Goal: Task Accomplishment & Management: Complete application form

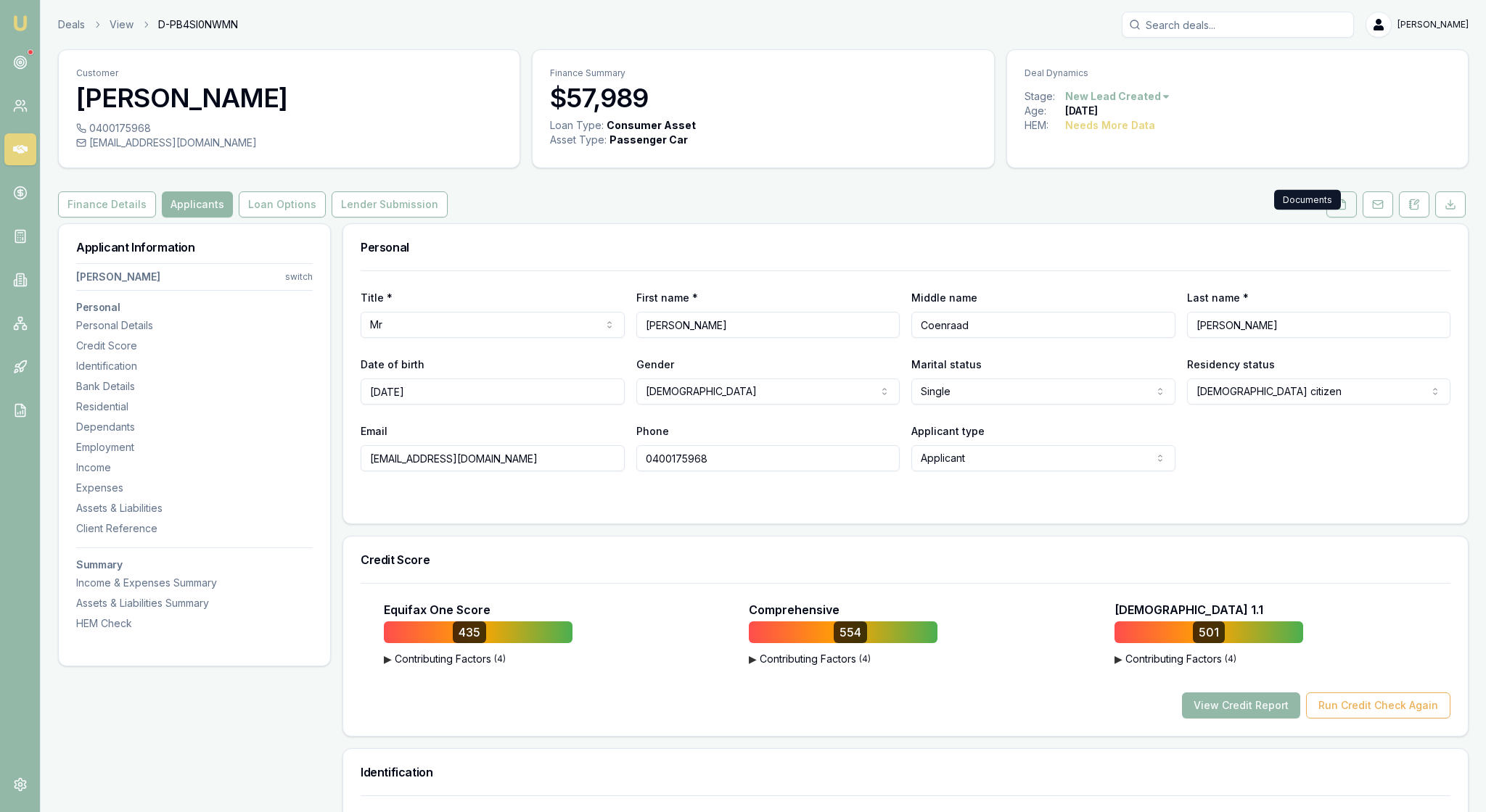
click at [1335, 210] on icon at bounding box center [1341, 205] width 12 height 12
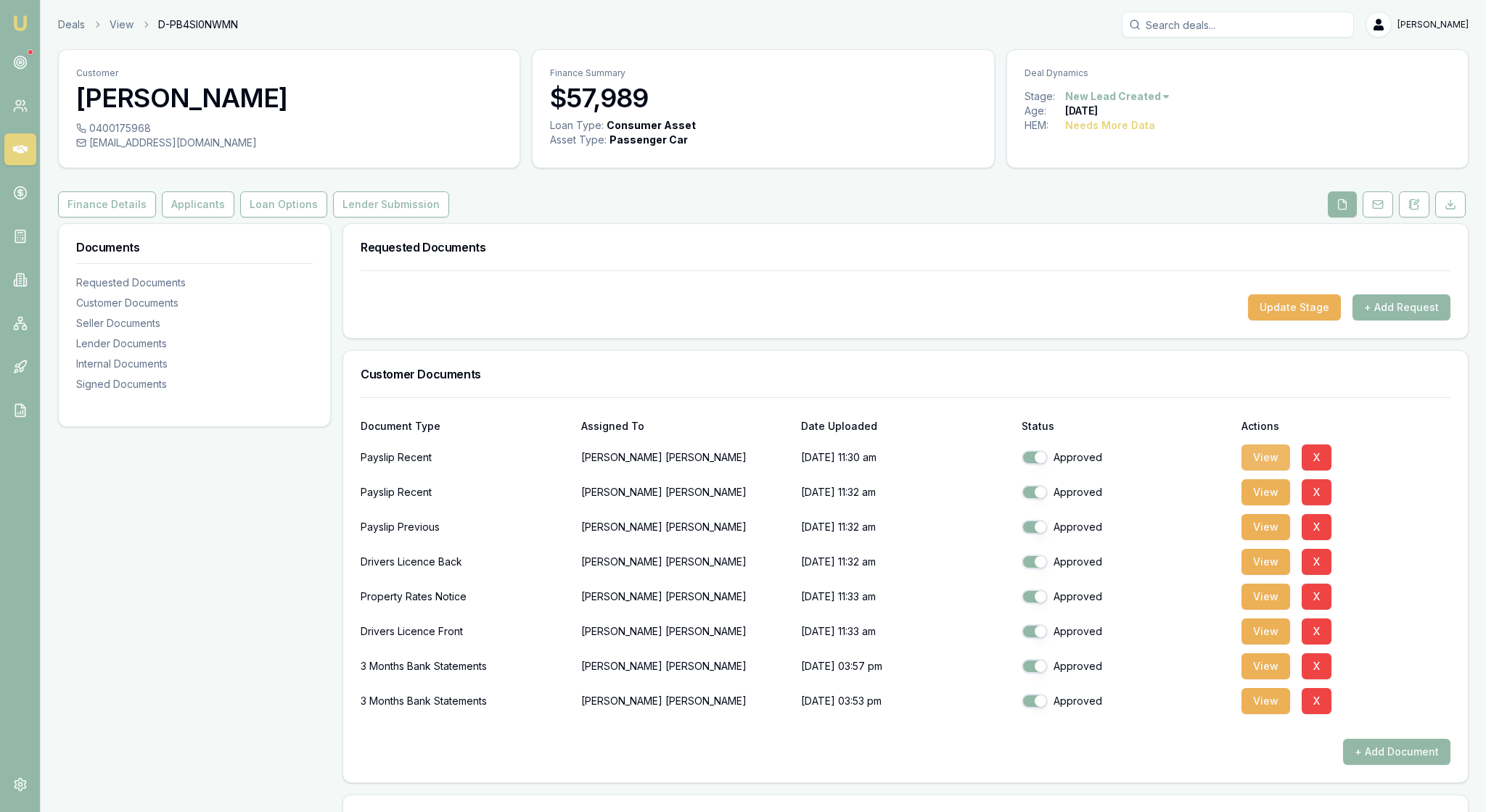
click at [1275, 470] on button "View" at bounding box center [1265, 457] width 49 height 26
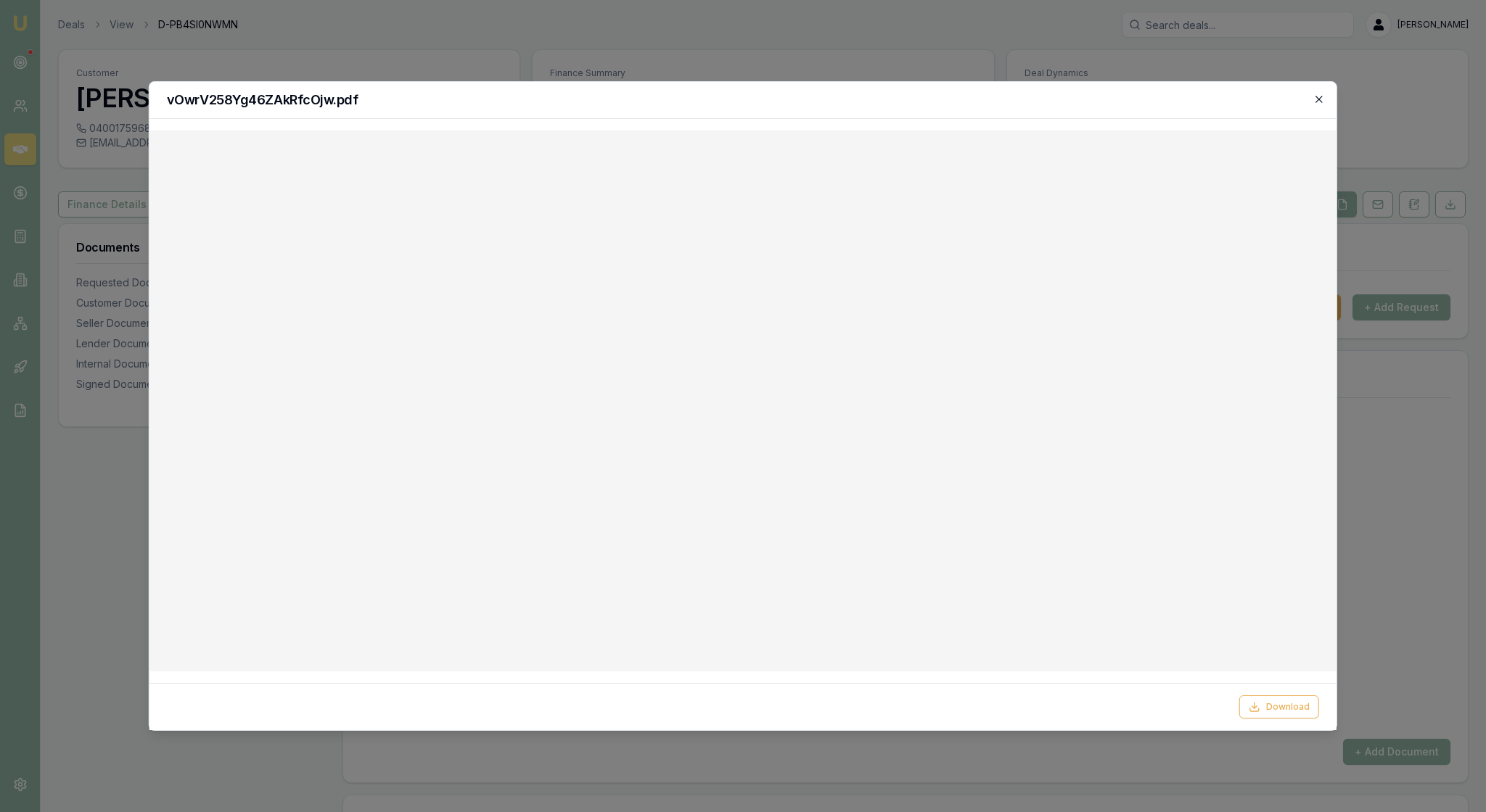
click at [1318, 99] on icon "button" at bounding box center [1319, 99] width 12 height 12
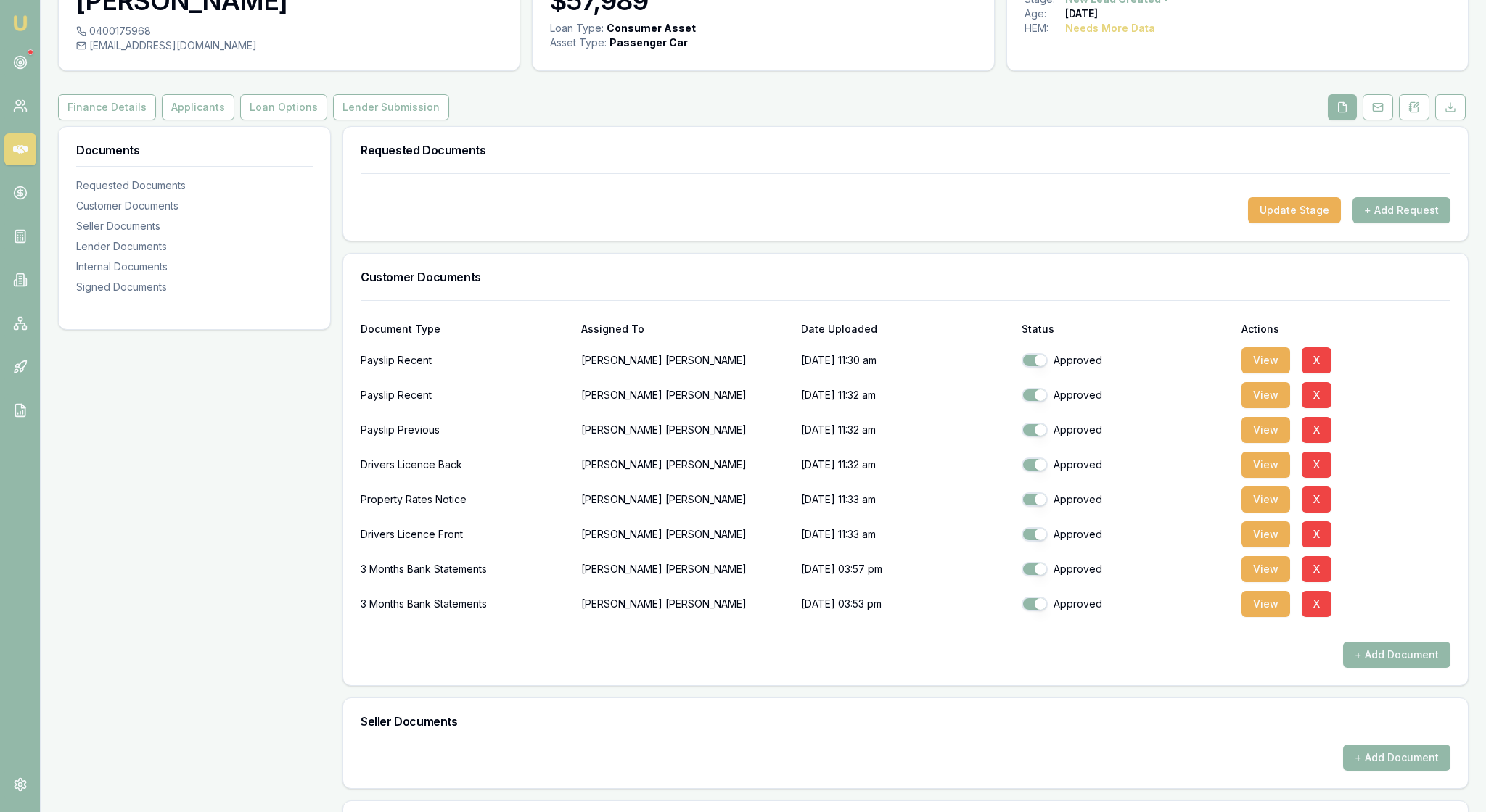
scroll to position [93, 0]
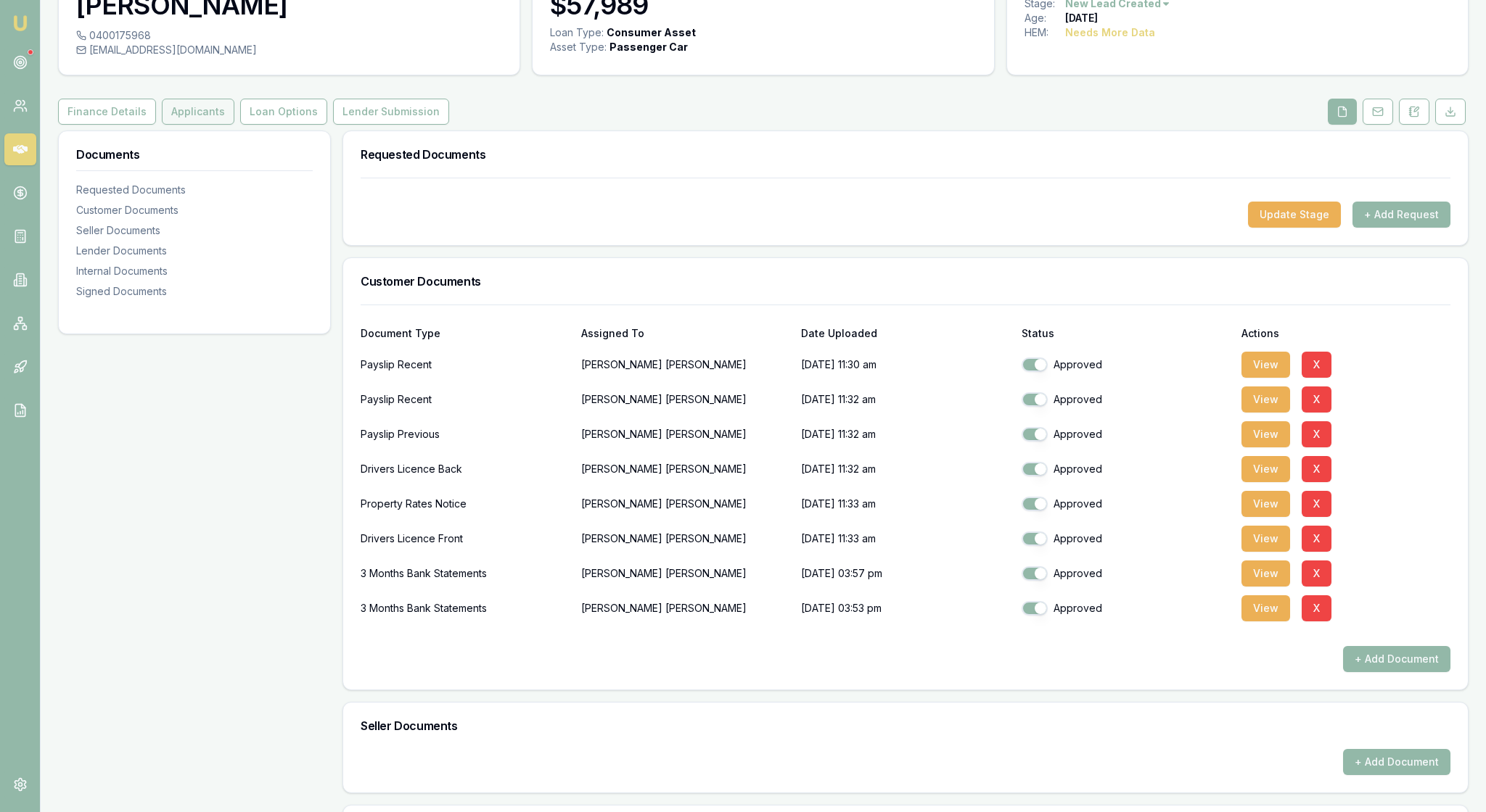
click at [230, 124] on button "Applicants" at bounding box center [197, 112] width 73 height 26
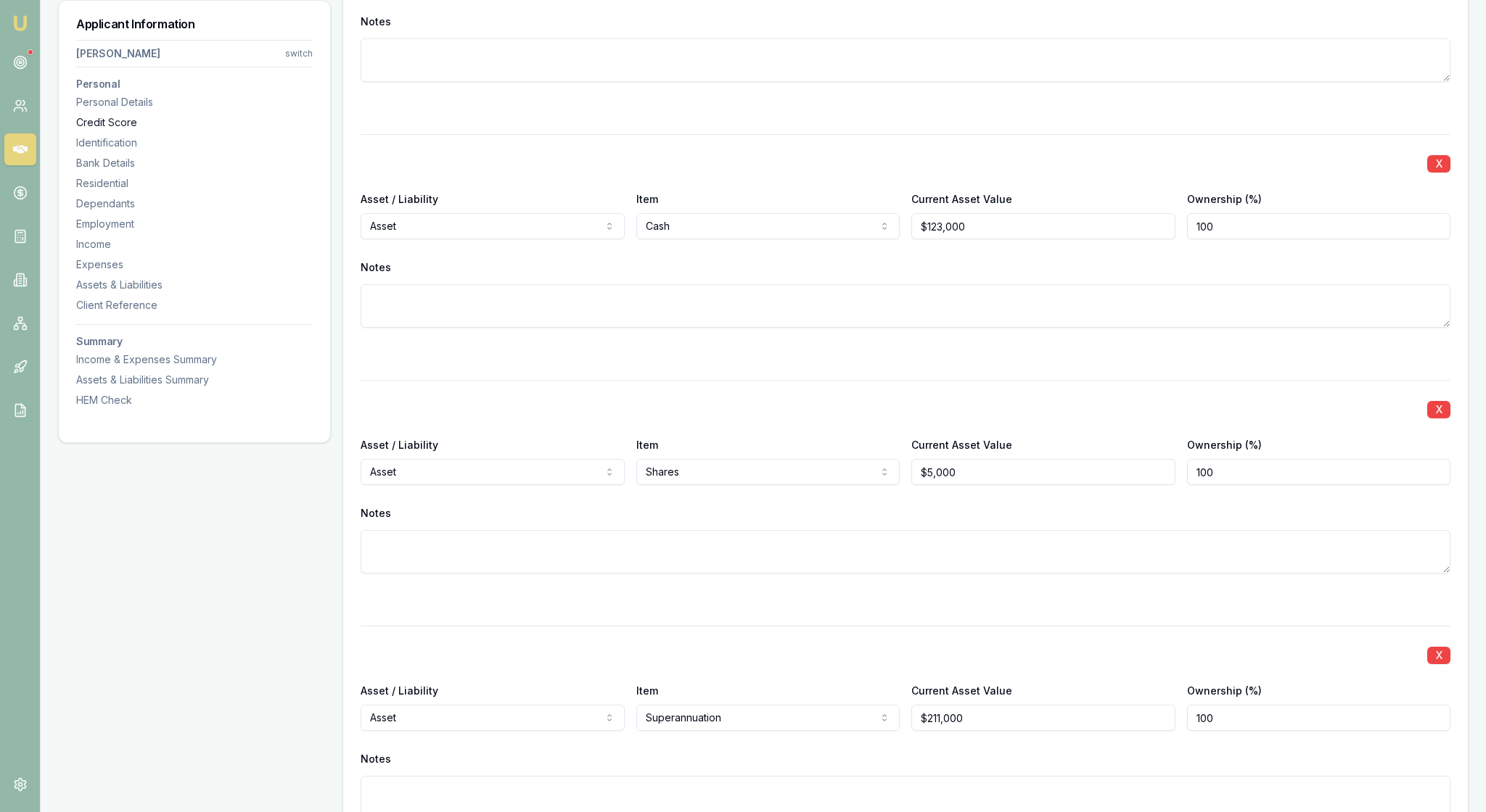
scroll to position [4037, 0]
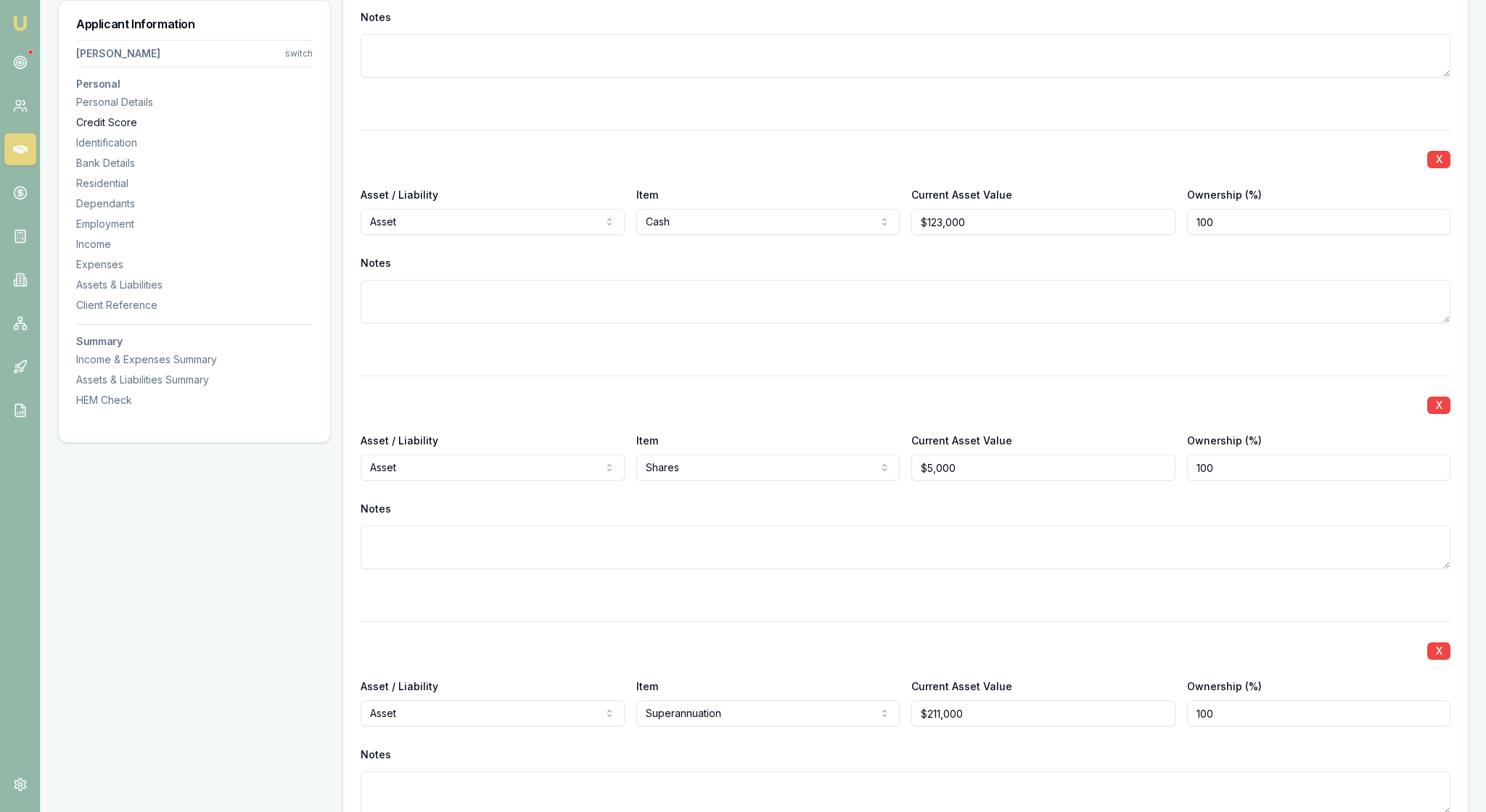
click at [230, 130] on div "Credit Score" at bounding box center [193, 122] width 236 height 15
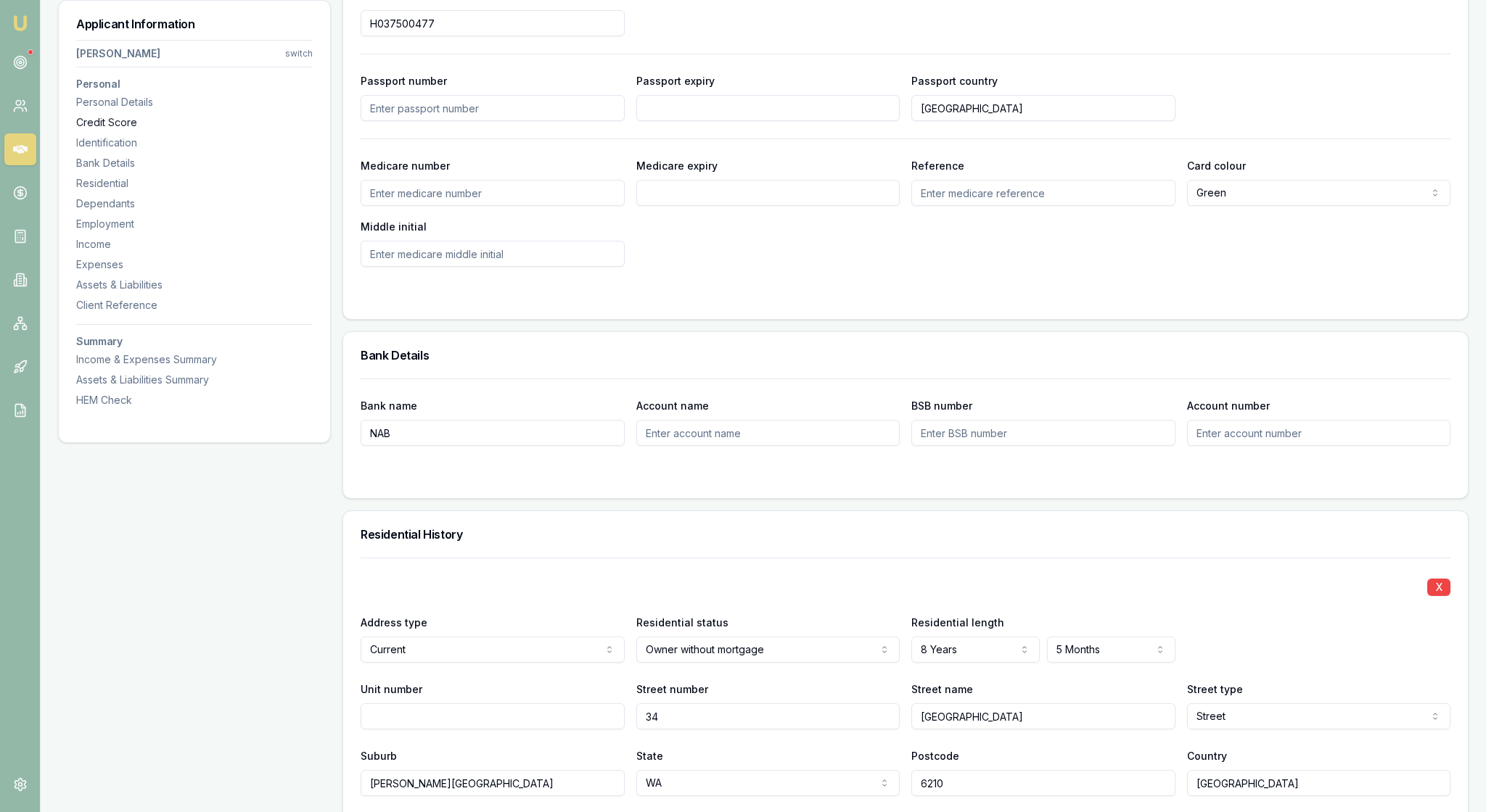
scroll to position [602, 0]
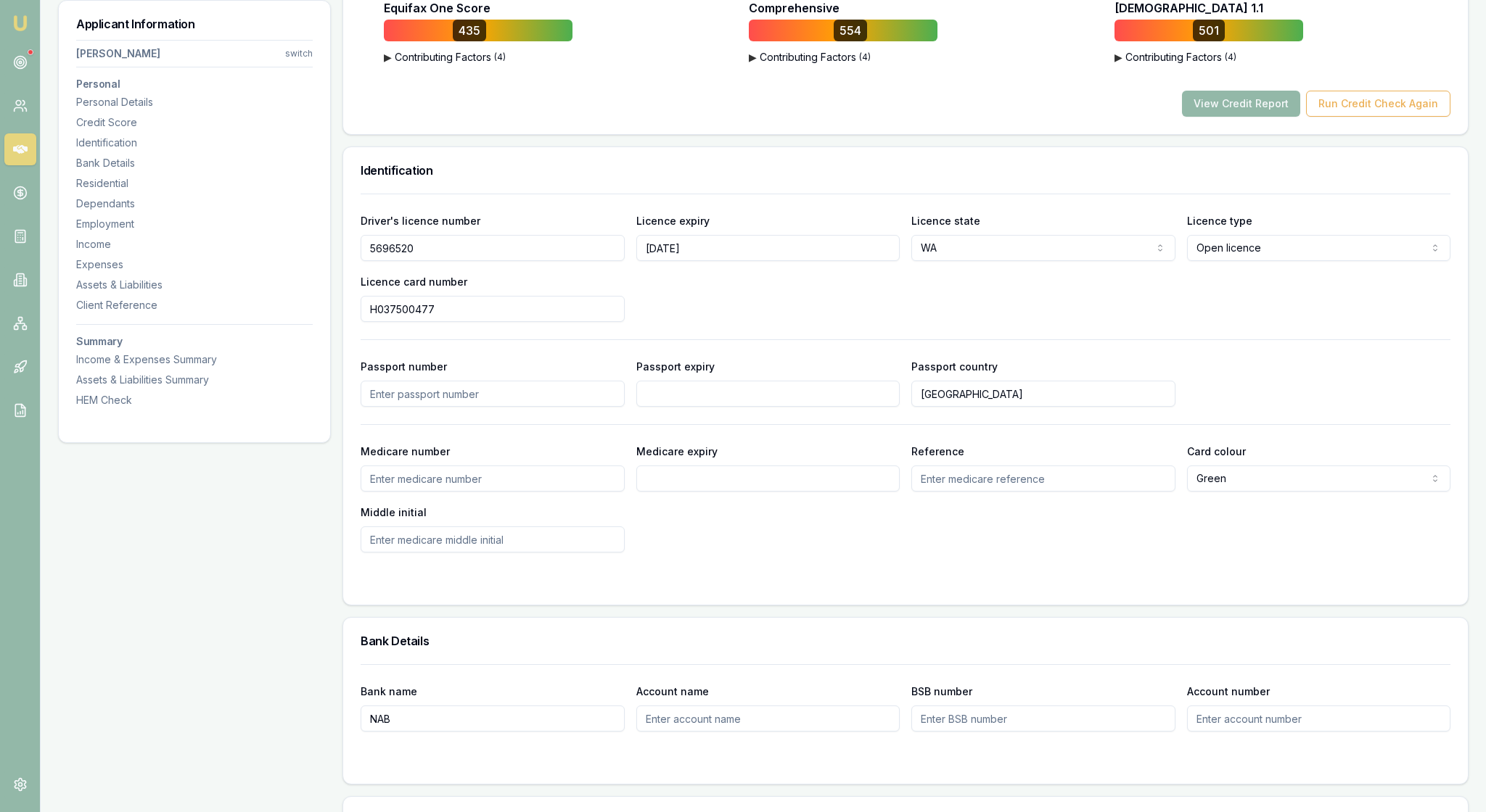
click at [1233, 321] on div "Driver's licence number [DRIVERS_LICENSE_NUMBER] Licence expiry [DATE] Licence …" at bounding box center [905, 266] width 1089 height 110
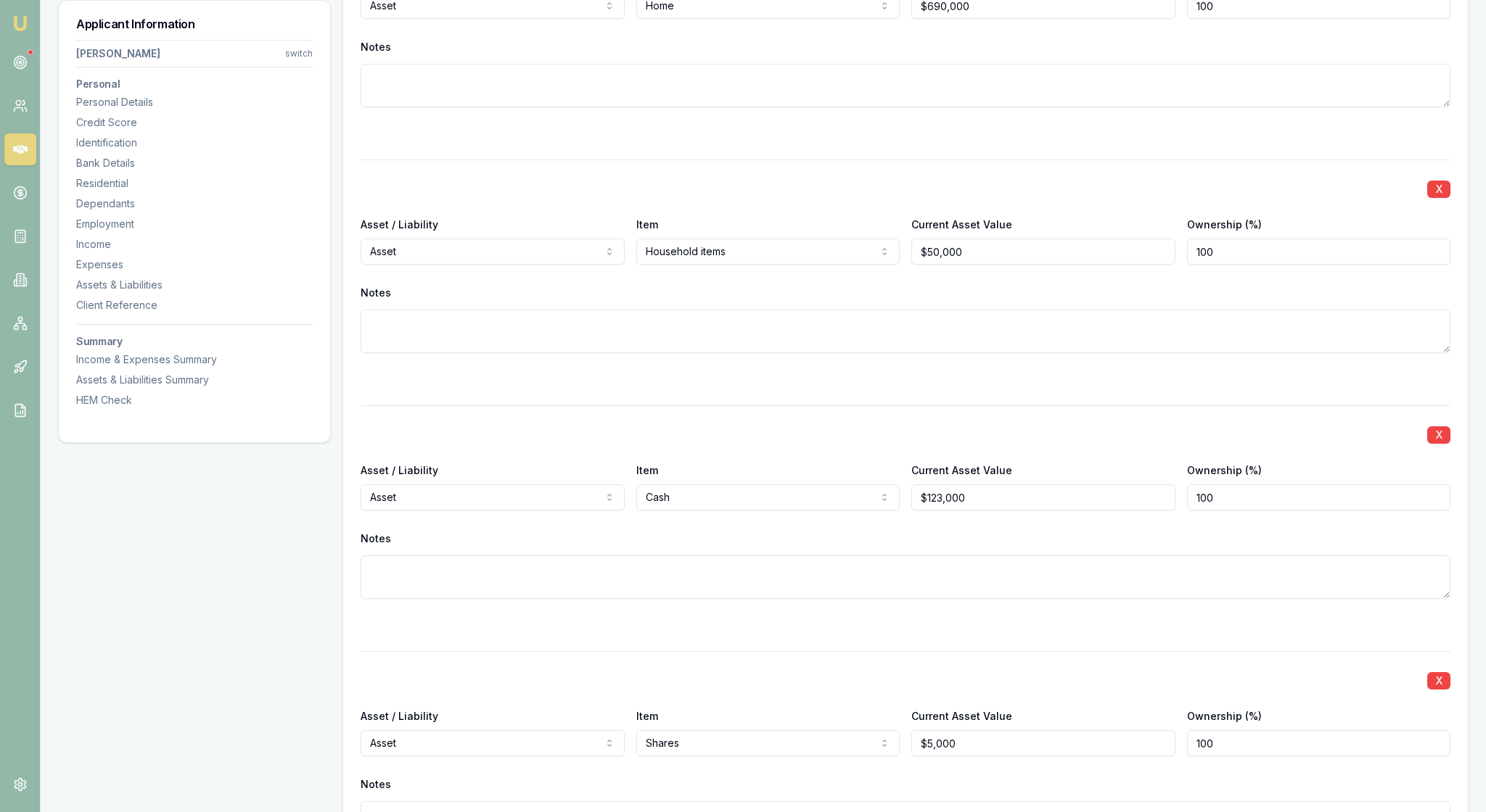
scroll to position [3777, 0]
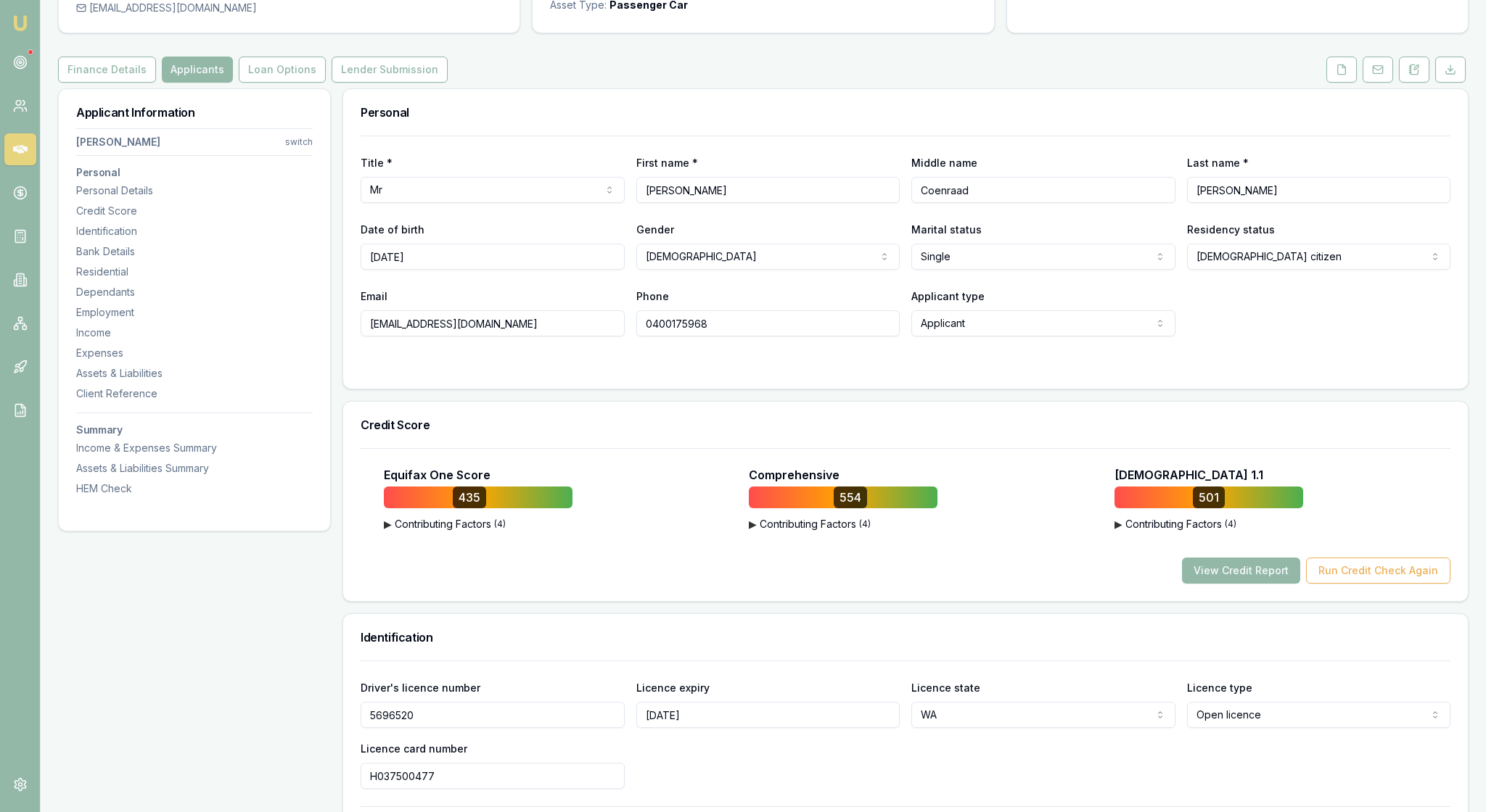
scroll to position [151, 0]
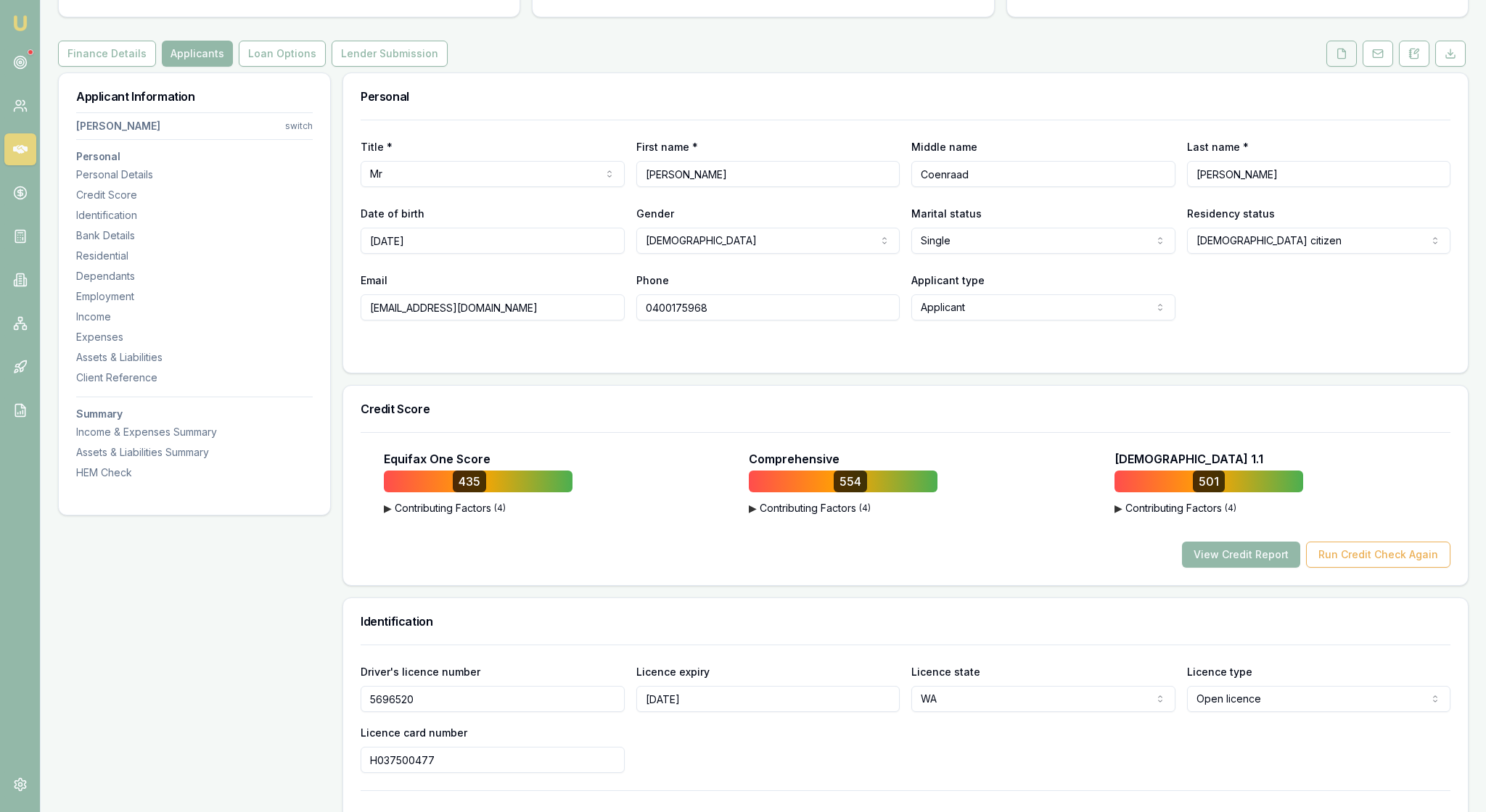
click at [1326, 67] on button at bounding box center [1340, 53] width 30 height 26
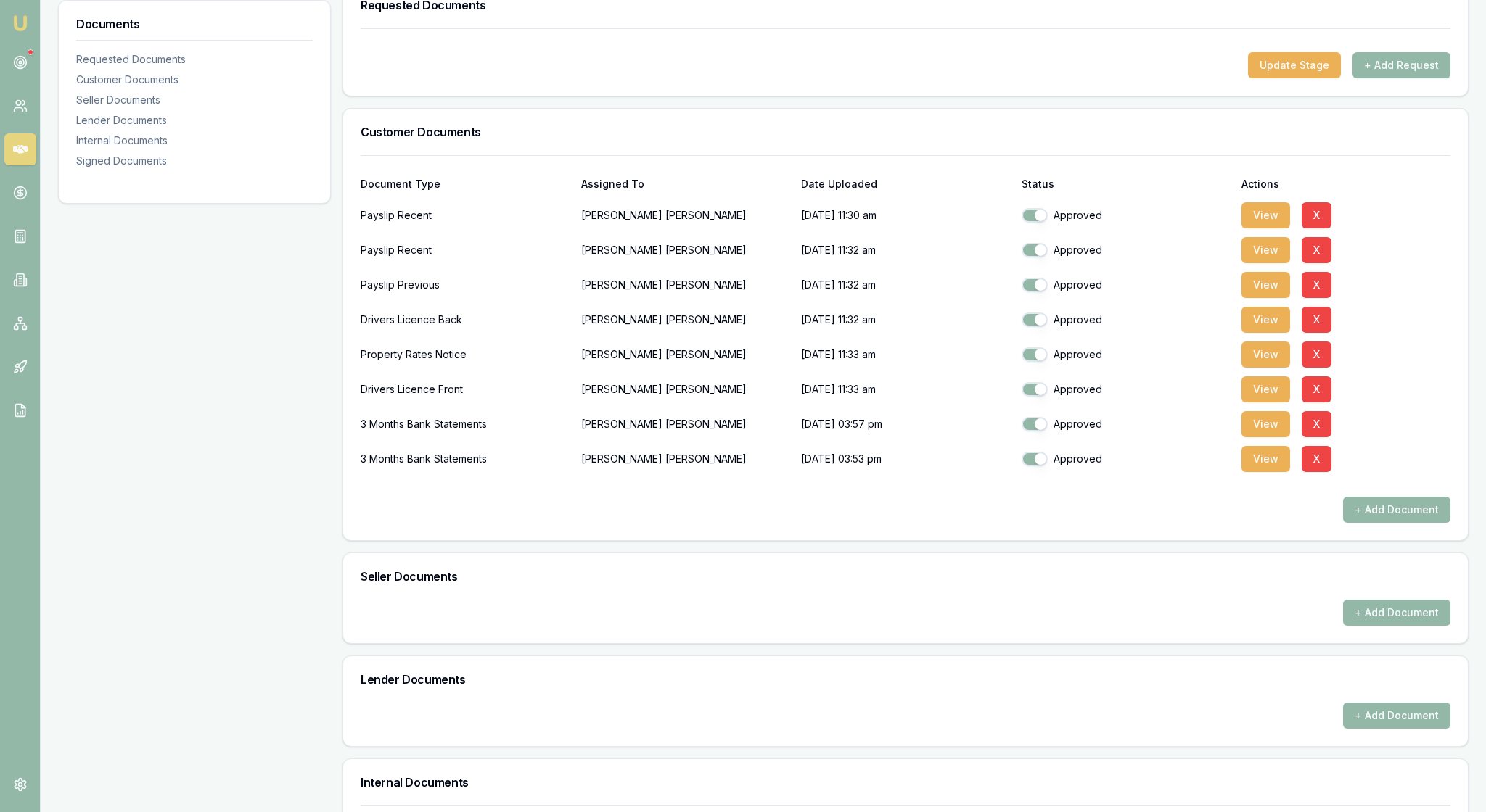
scroll to position [247, 0]
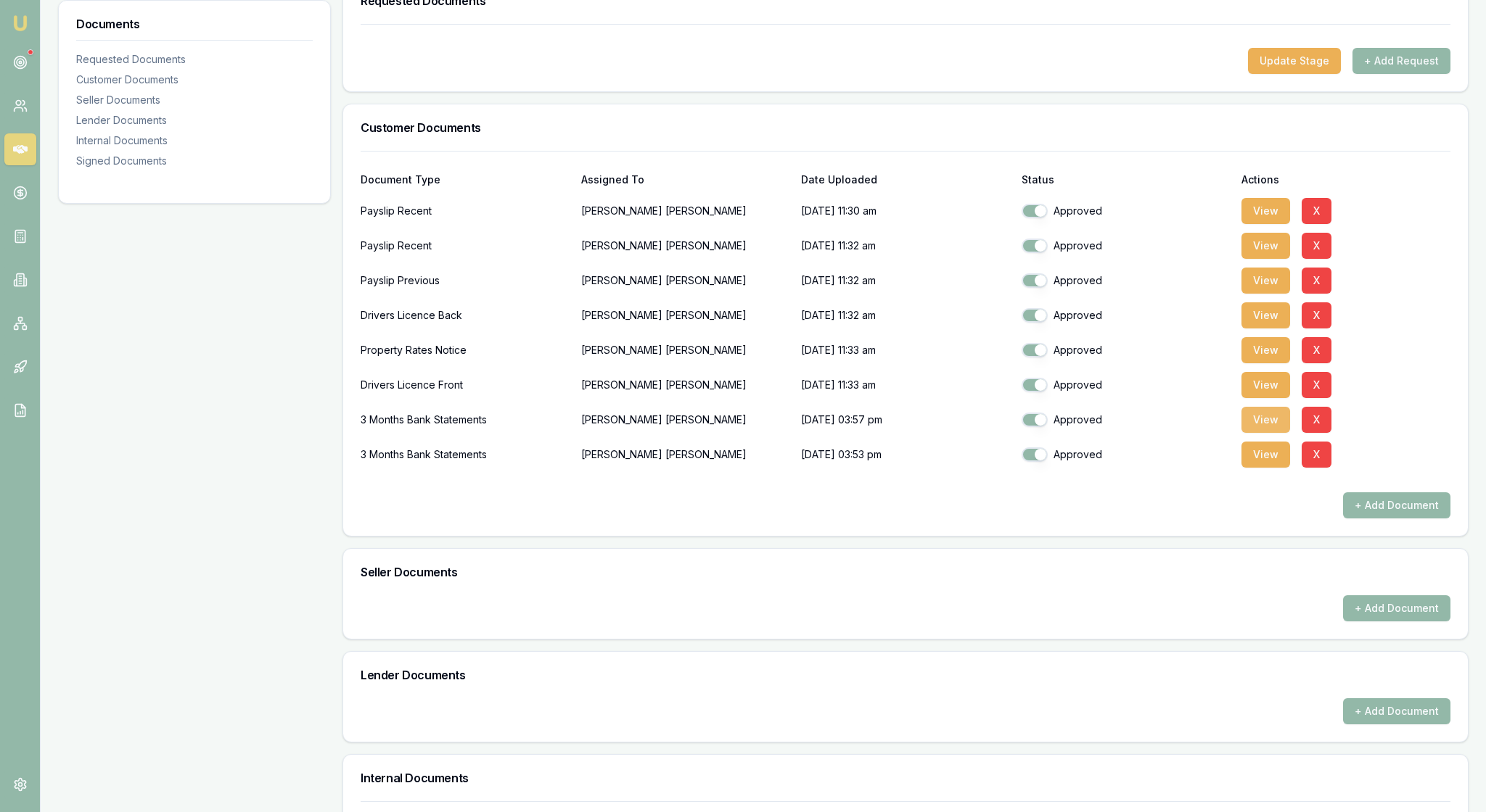
click at [1265, 433] on button "View" at bounding box center [1265, 420] width 49 height 26
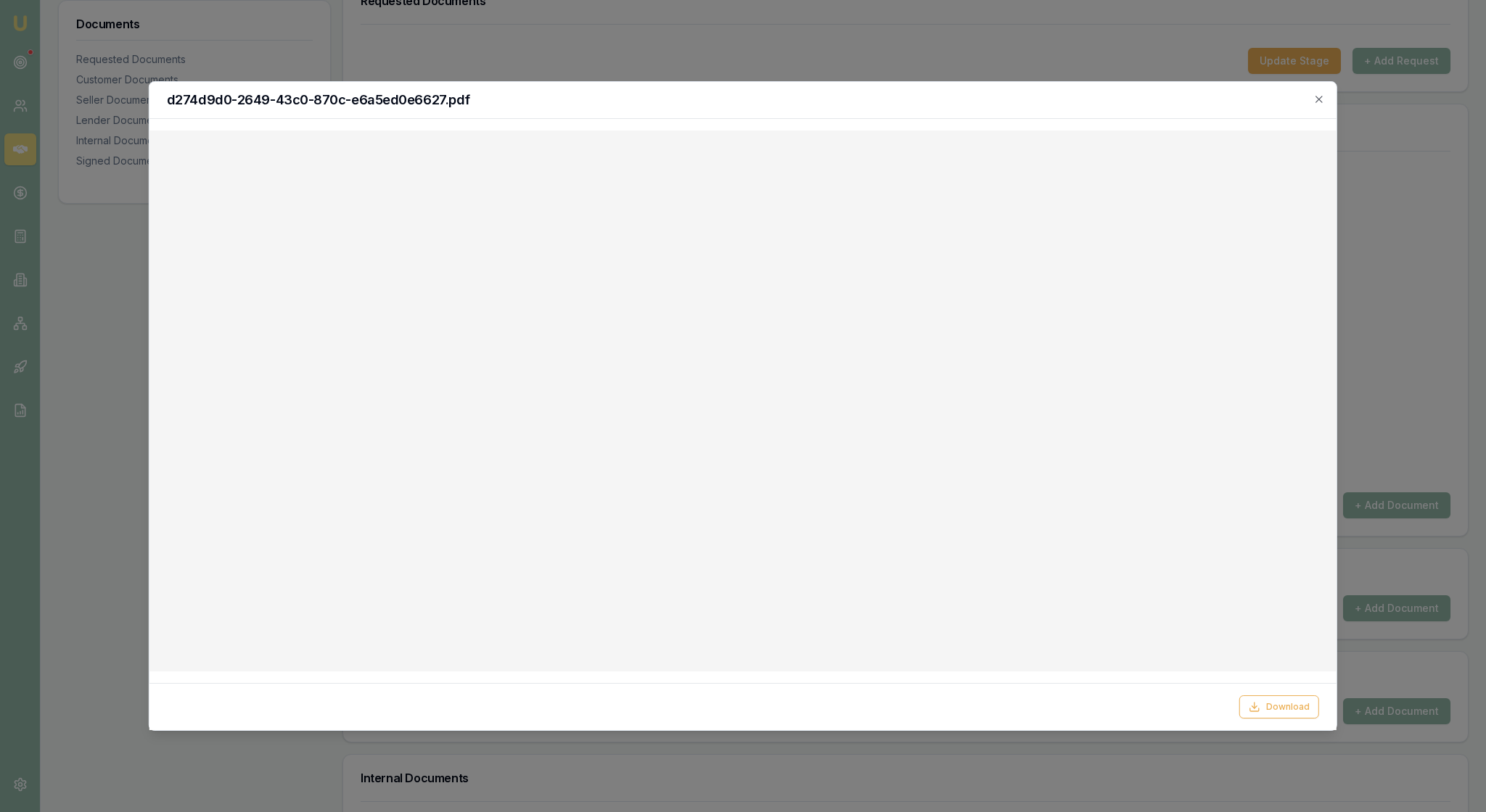
click at [1318, 94] on div "d274d9d0-2649-43c0-870c-e6a5ed0e6627.pdf" at bounding box center [743, 100] width 1187 height 37
click at [1315, 97] on icon "button" at bounding box center [1319, 99] width 12 height 12
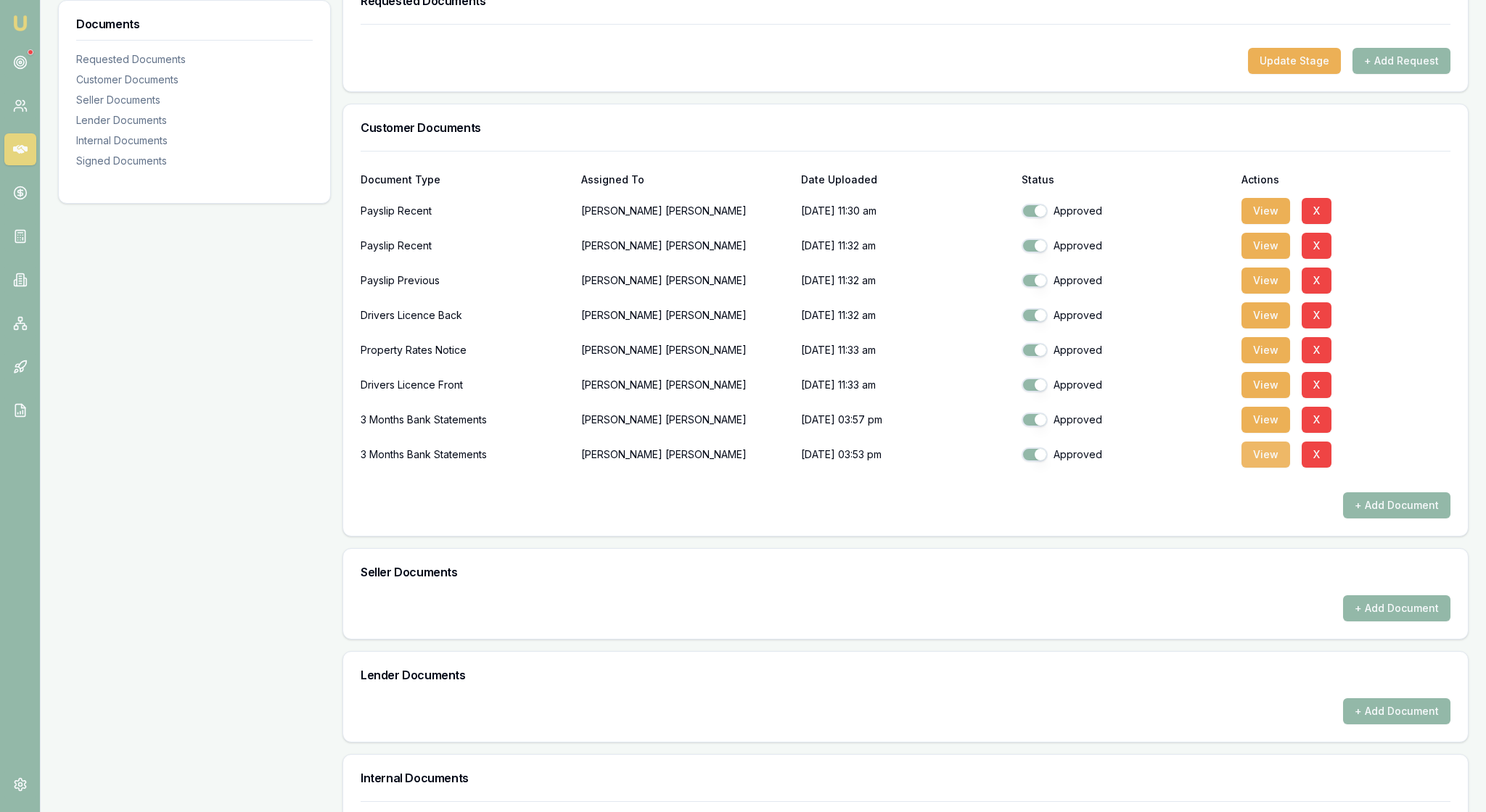
click at [1263, 467] on button "View" at bounding box center [1265, 455] width 49 height 26
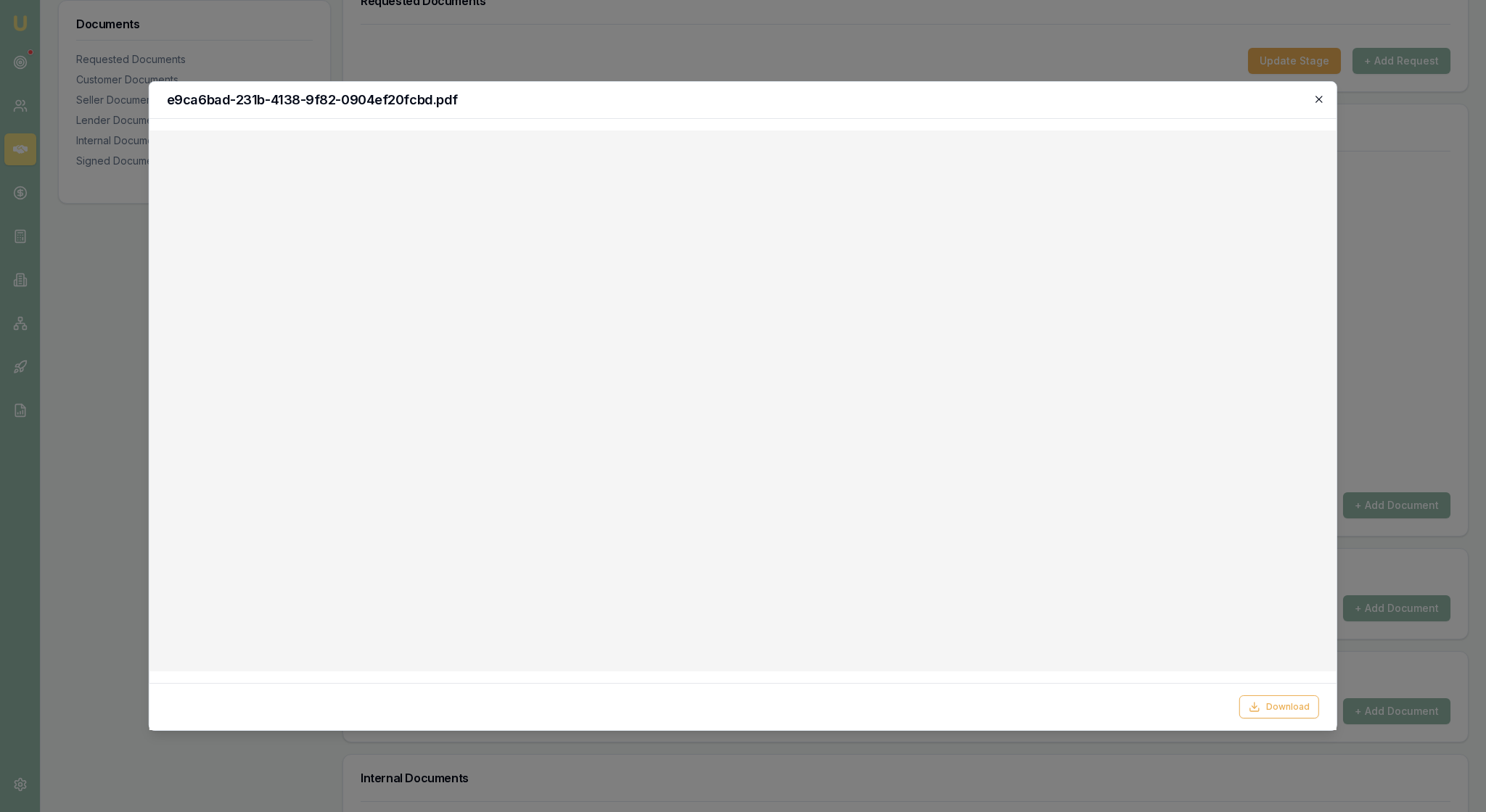
click at [1319, 99] on icon "button" at bounding box center [1319, 99] width 12 height 12
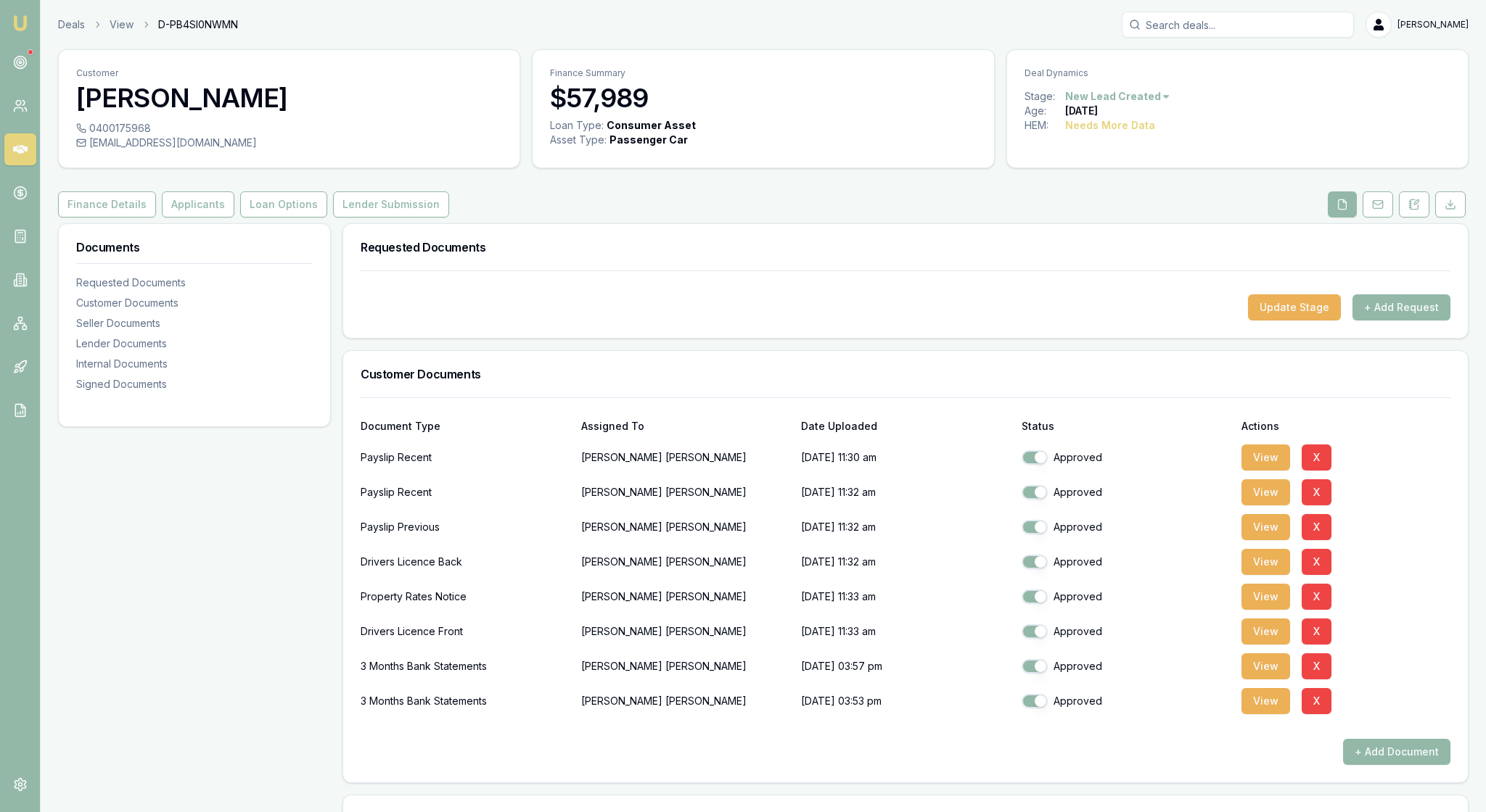
scroll to position [0, 0]
click at [234, 218] on button "Applicants" at bounding box center [197, 204] width 73 height 26
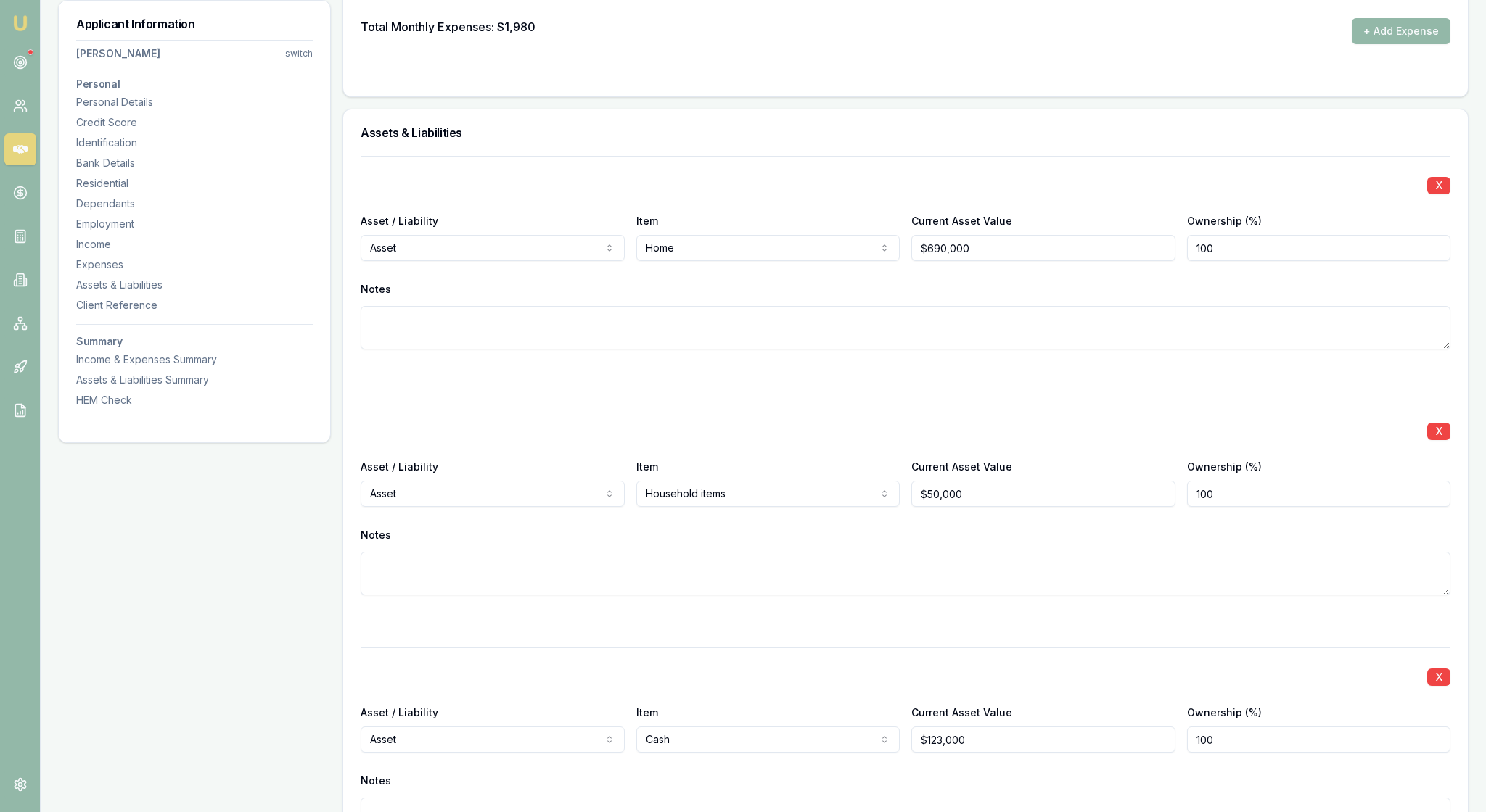
scroll to position [3404, 0]
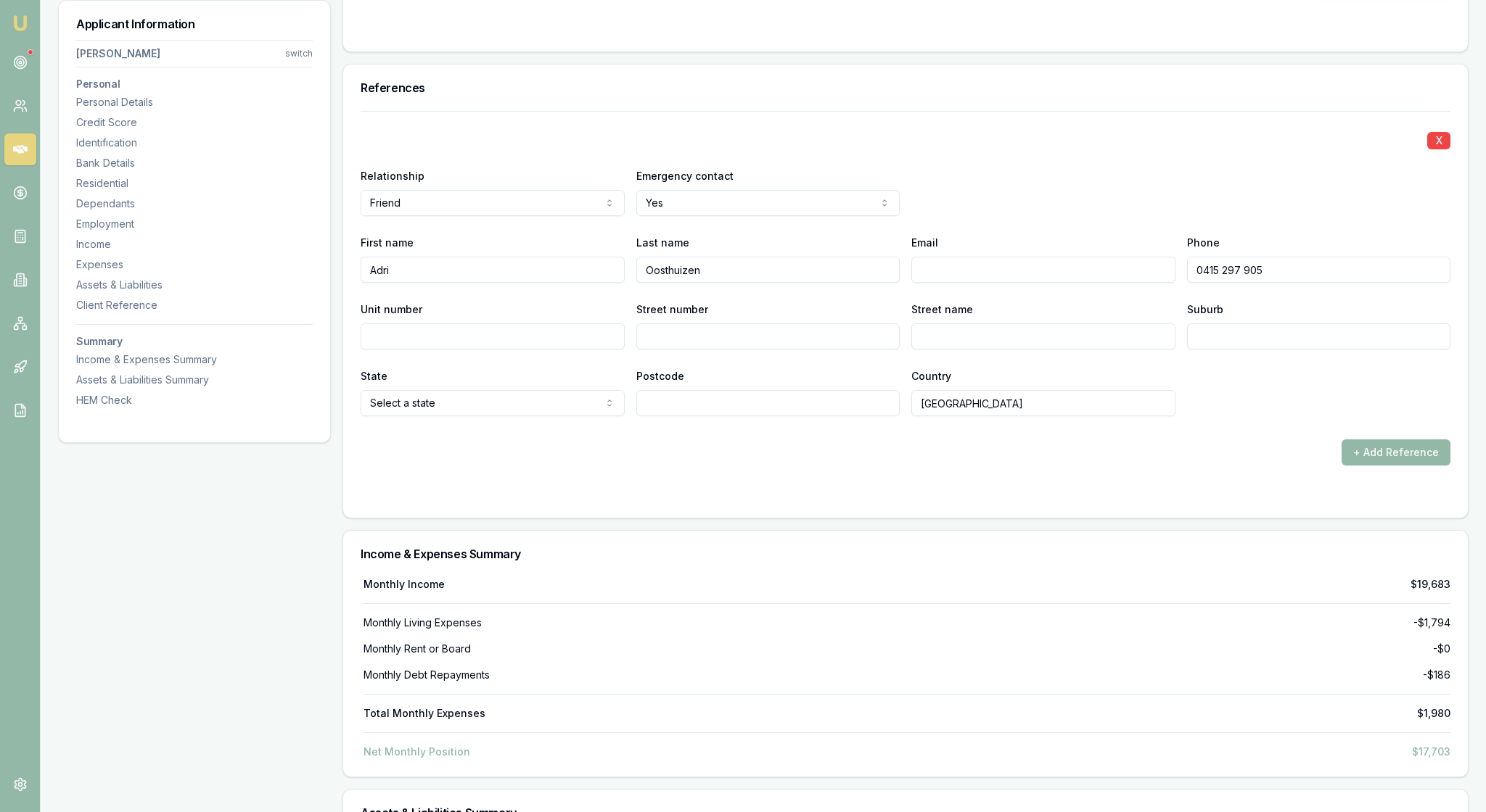
scroll to position [5342, 0]
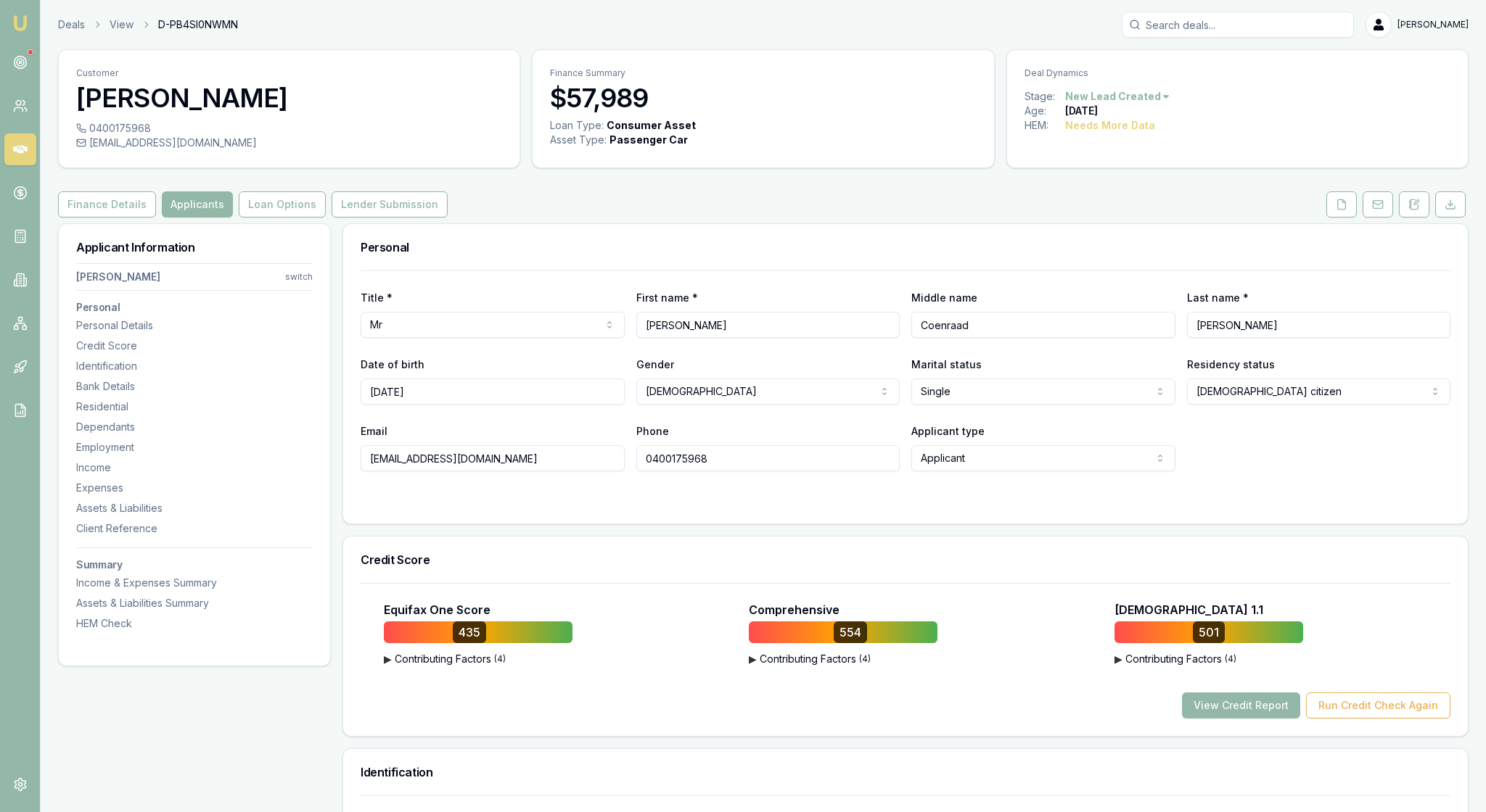
scroll to position [0, 0]
click at [1335, 210] on icon at bounding box center [1341, 205] width 12 height 12
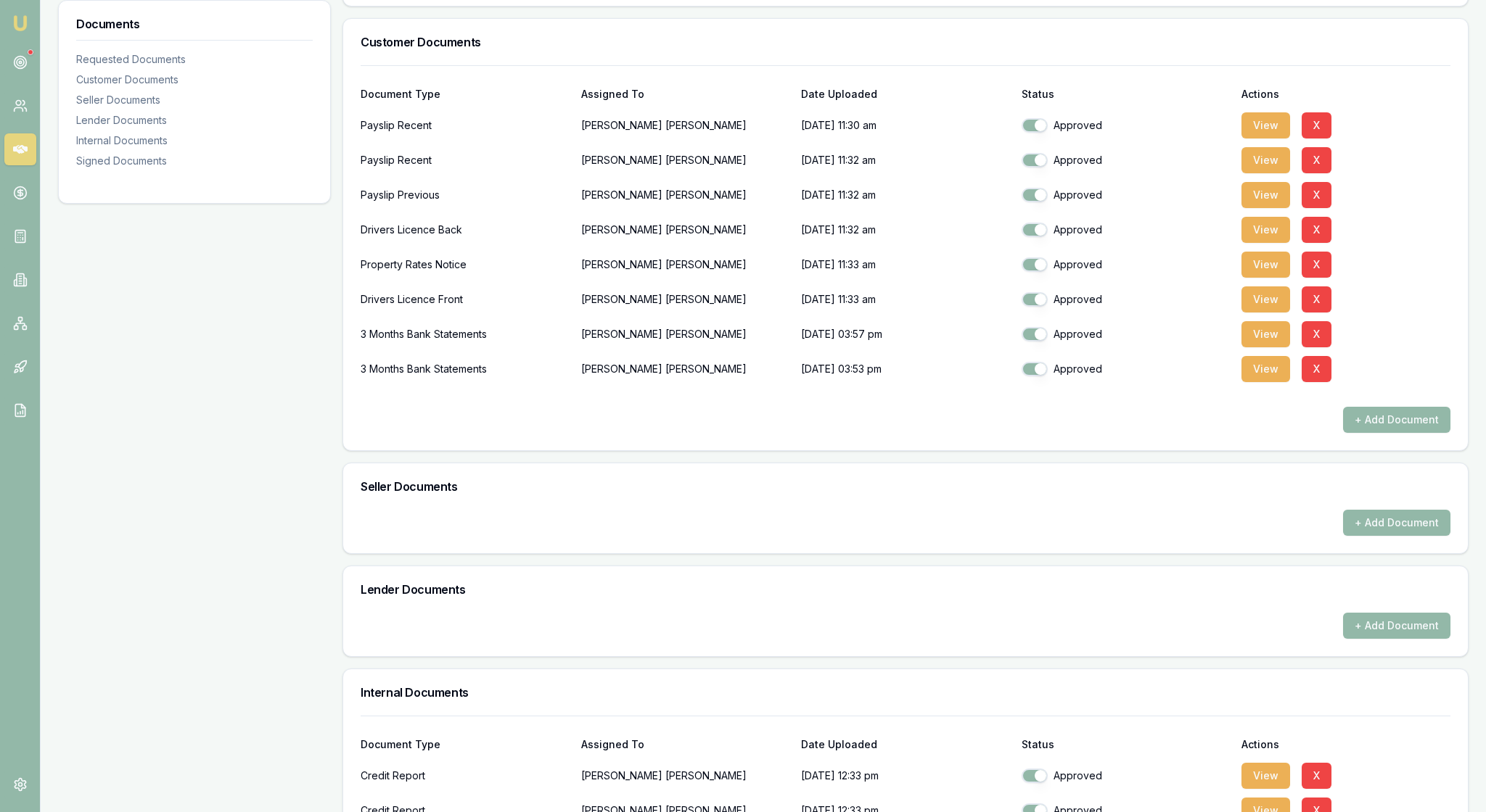
scroll to position [348, 0]
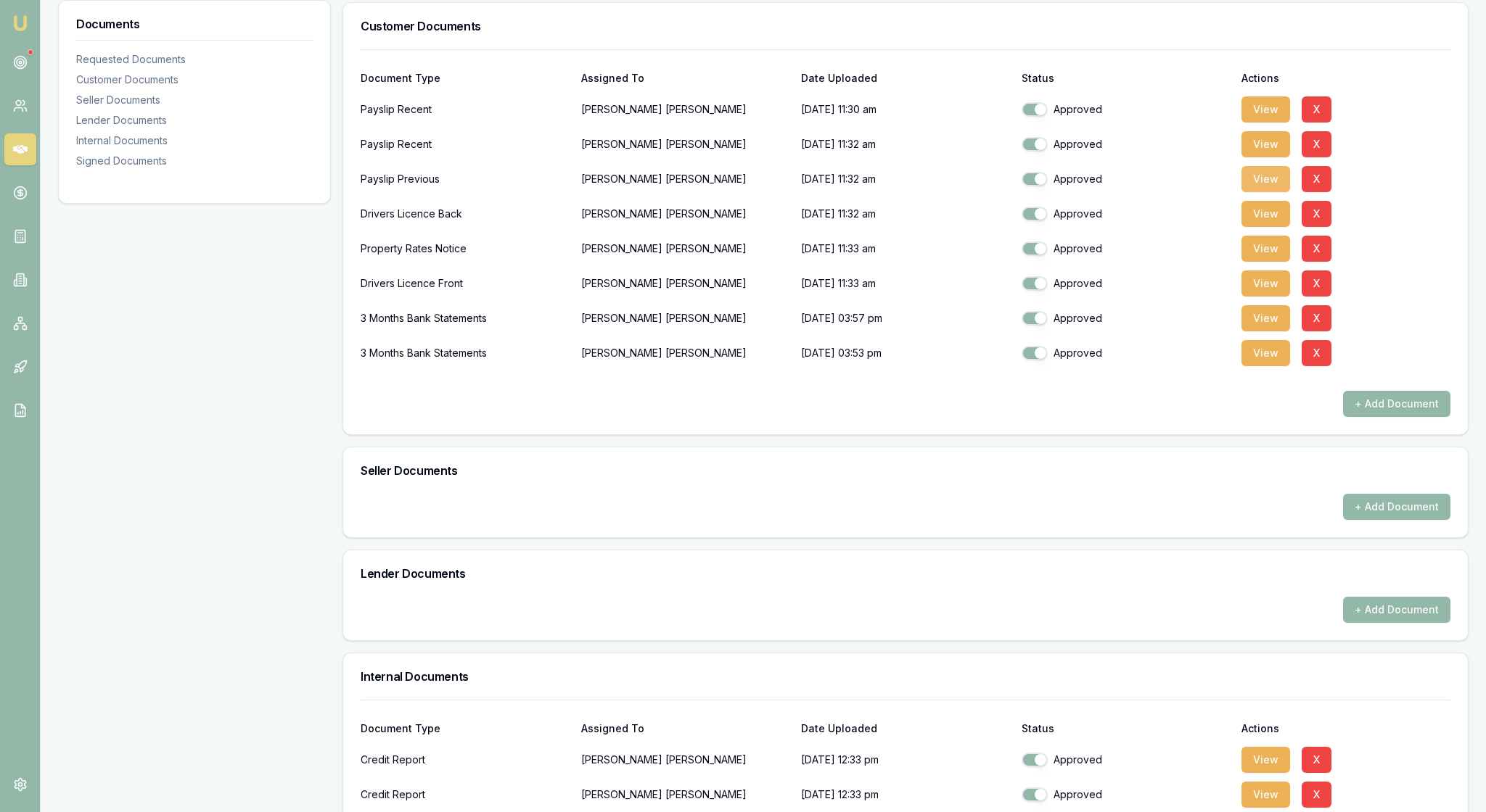
click at [1271, 192] on button "View" at bounding box center [1265, 179] width 49 height 26
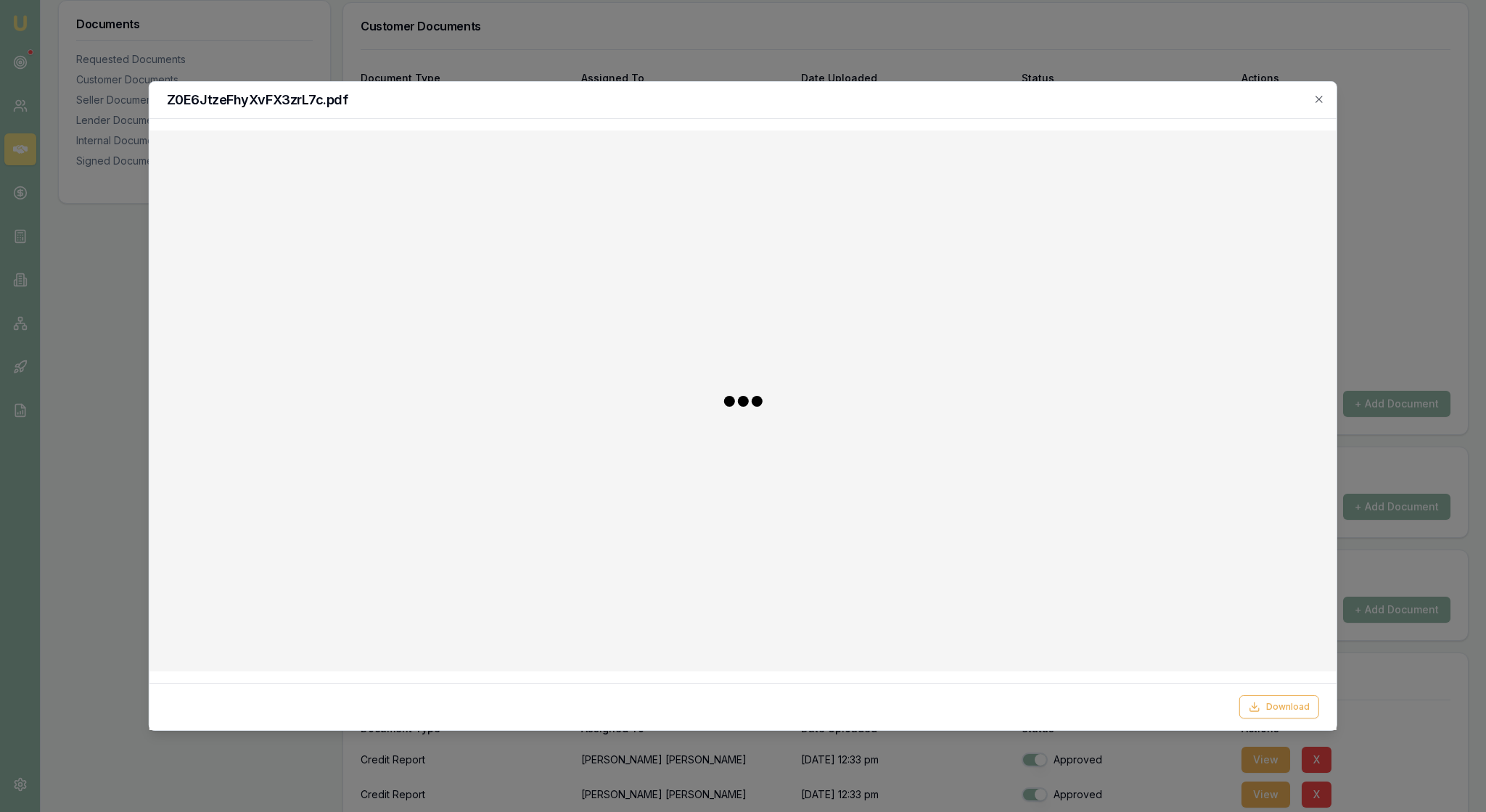
click at [1187, 338] on div at bounding box center [743, 400] width 1163 height 518
click at [1316, 99] on icon "button" at bounding box center [1319, 99] width 12 height 12
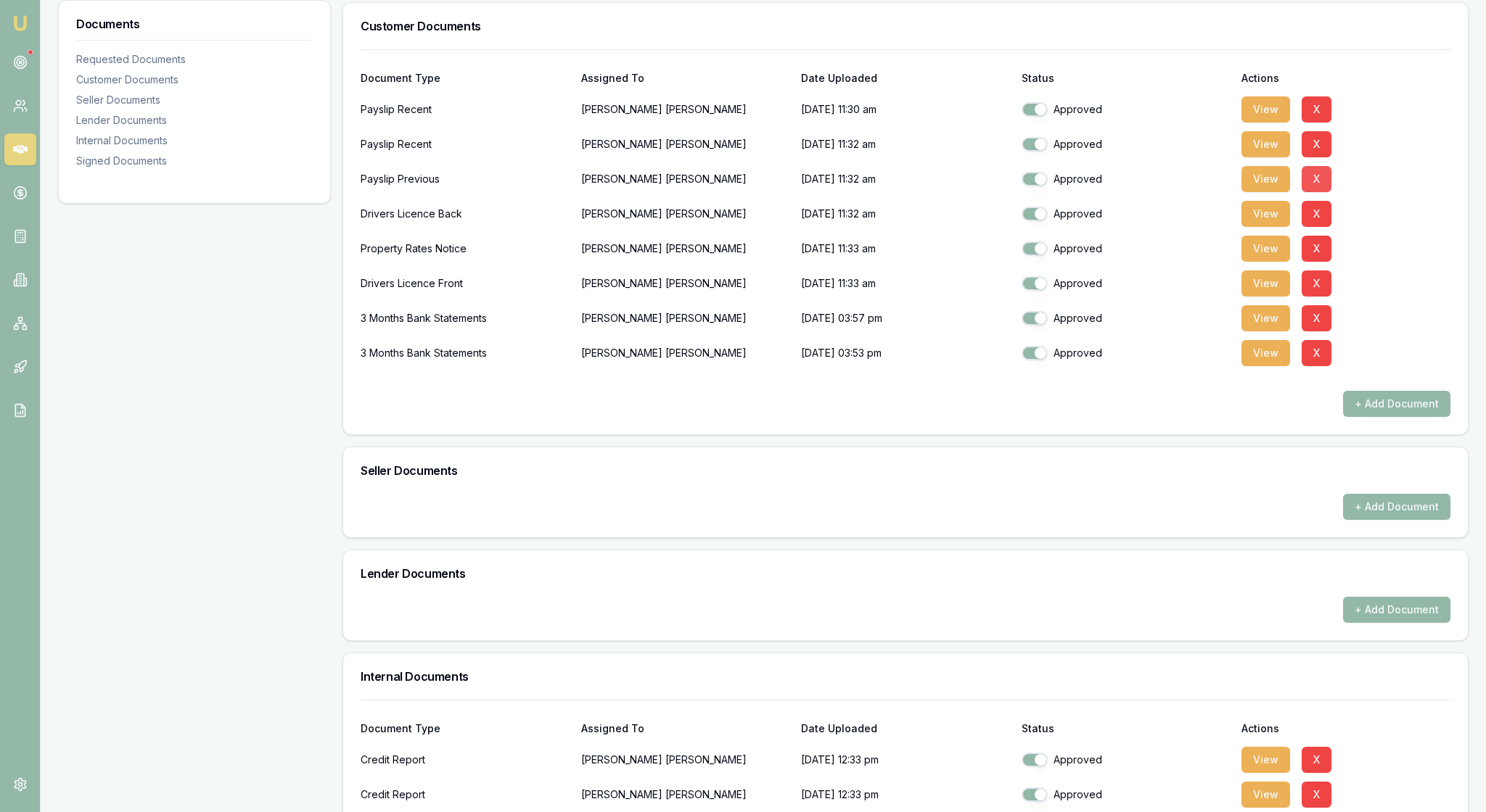
click at [1326, 192] on button "X" at bounding box center [1316, 179] width 30 height 26
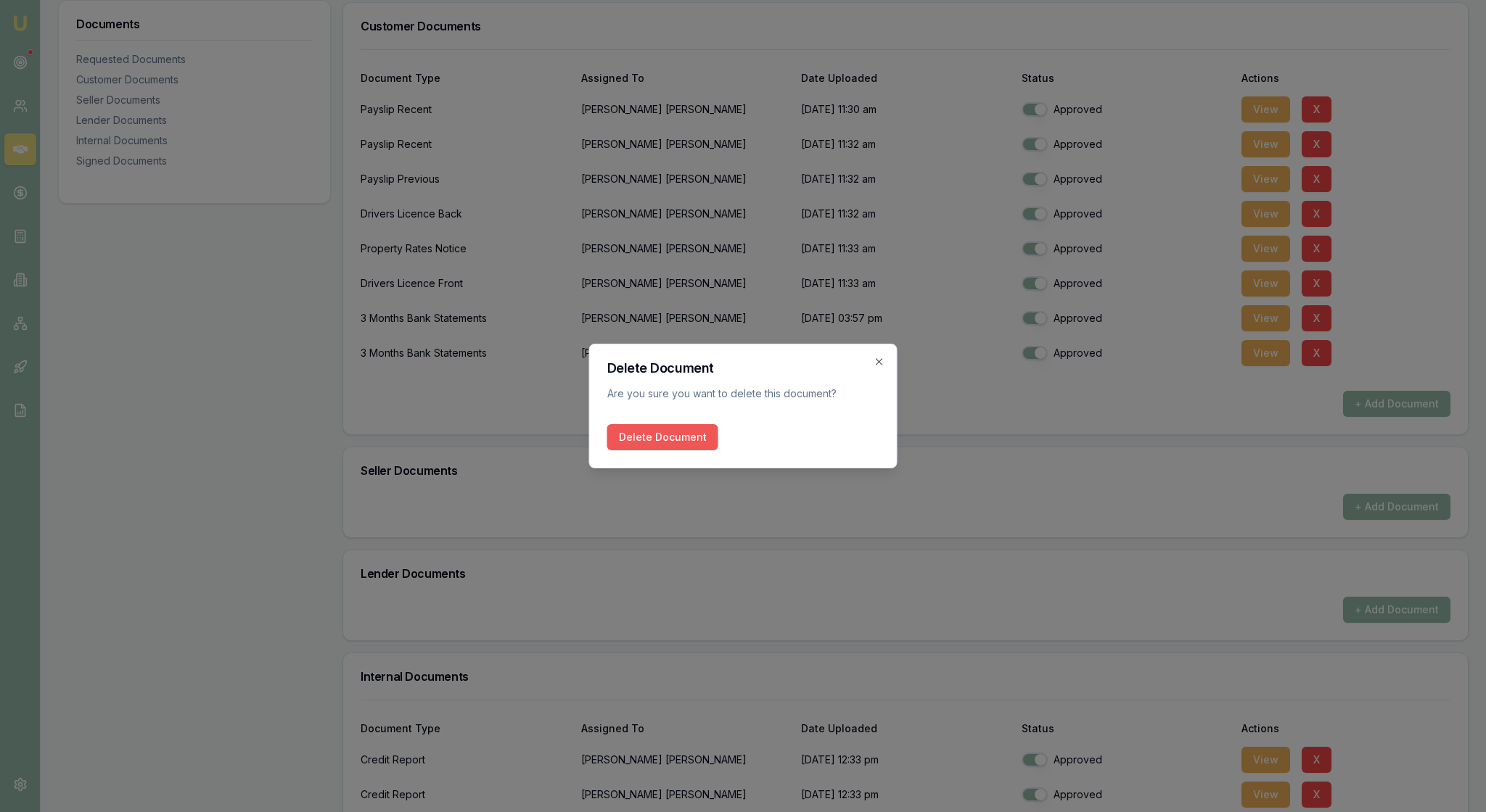
click at [695, 439] on button "Delete Document" at bounding box center [663, 437] width 111 height 26
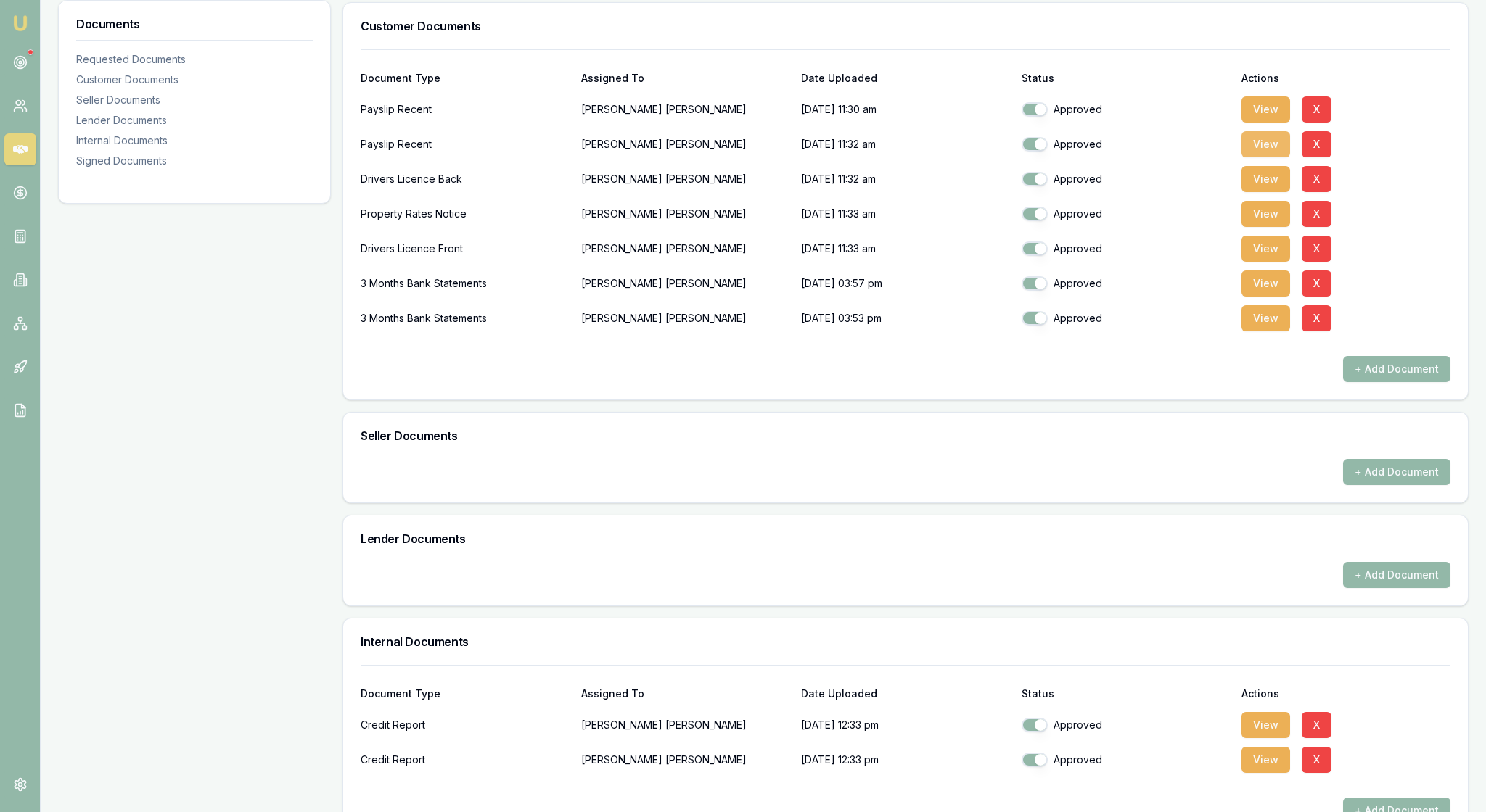
click at [1271, 157] on button "View" at bounding box center [1265, 144] width 49 height 26
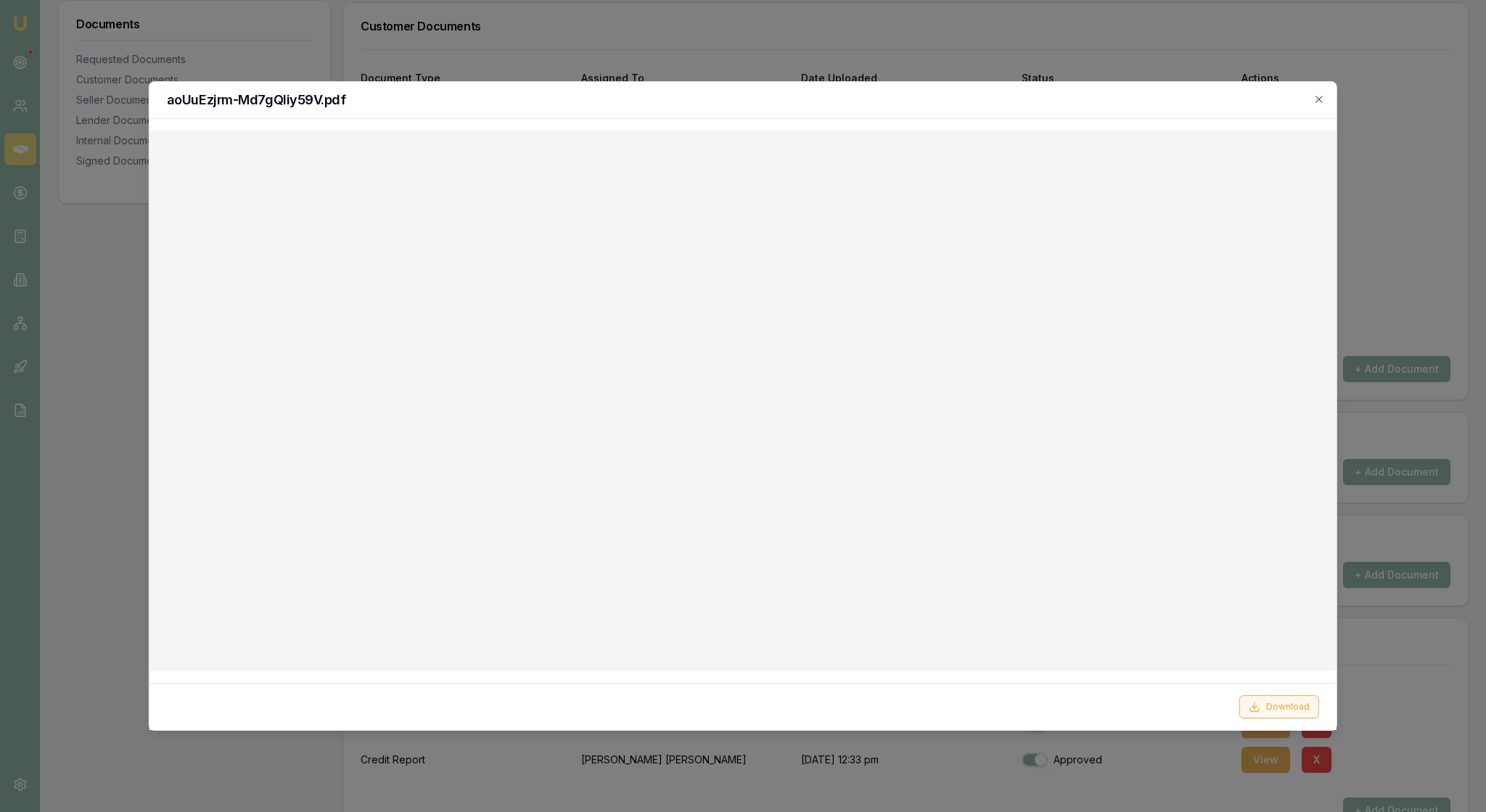
click at [1284, 699] on button "Download" at bounding box center [1279, 707] width 80 height 23
click at [1316, 97] on icon "button" at bounding box center [1319, 99] width 12 height 12
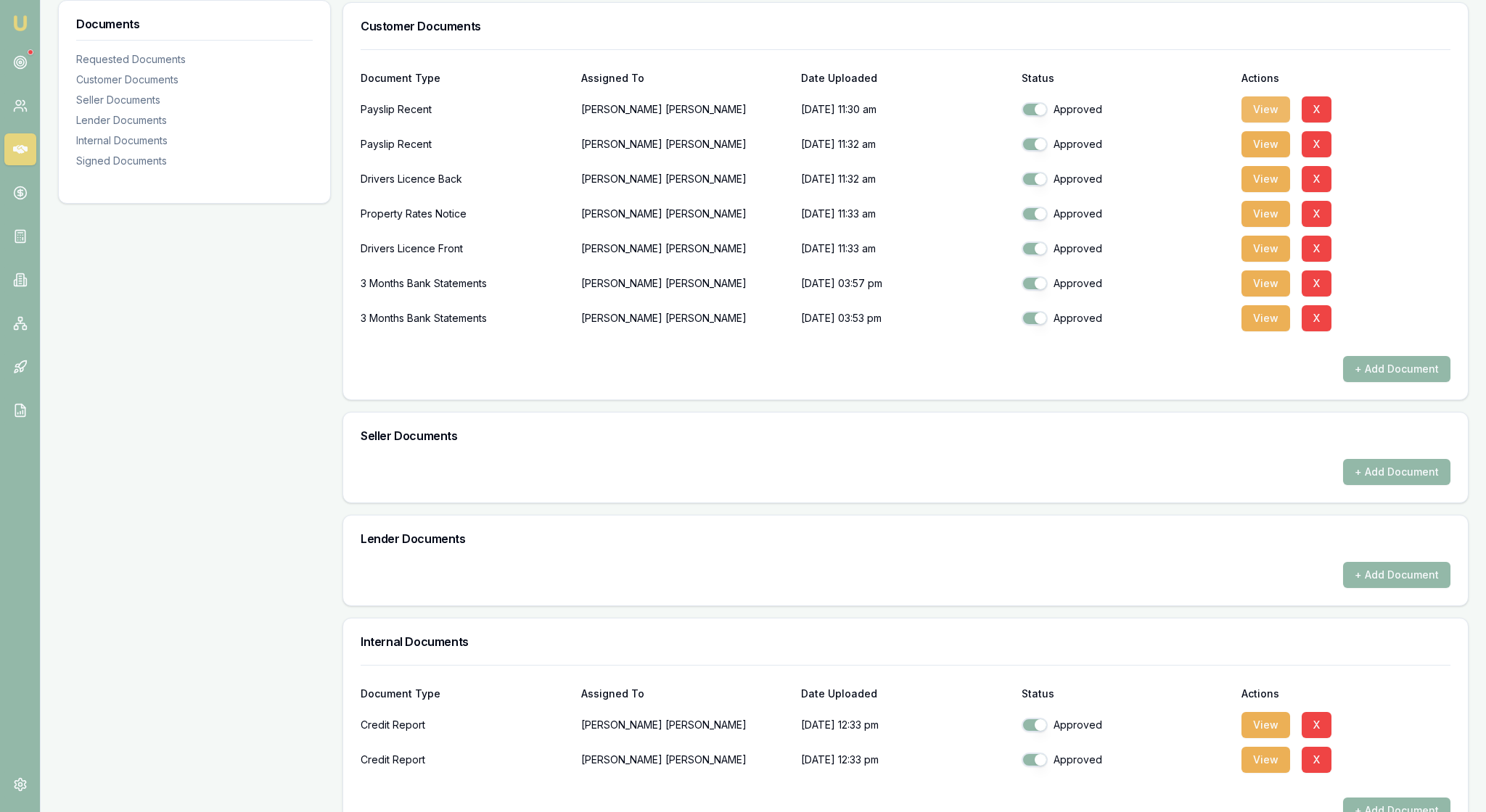
click at [1283, 122] on button "View" at bounding box center [1265, 109] width 49 height 26
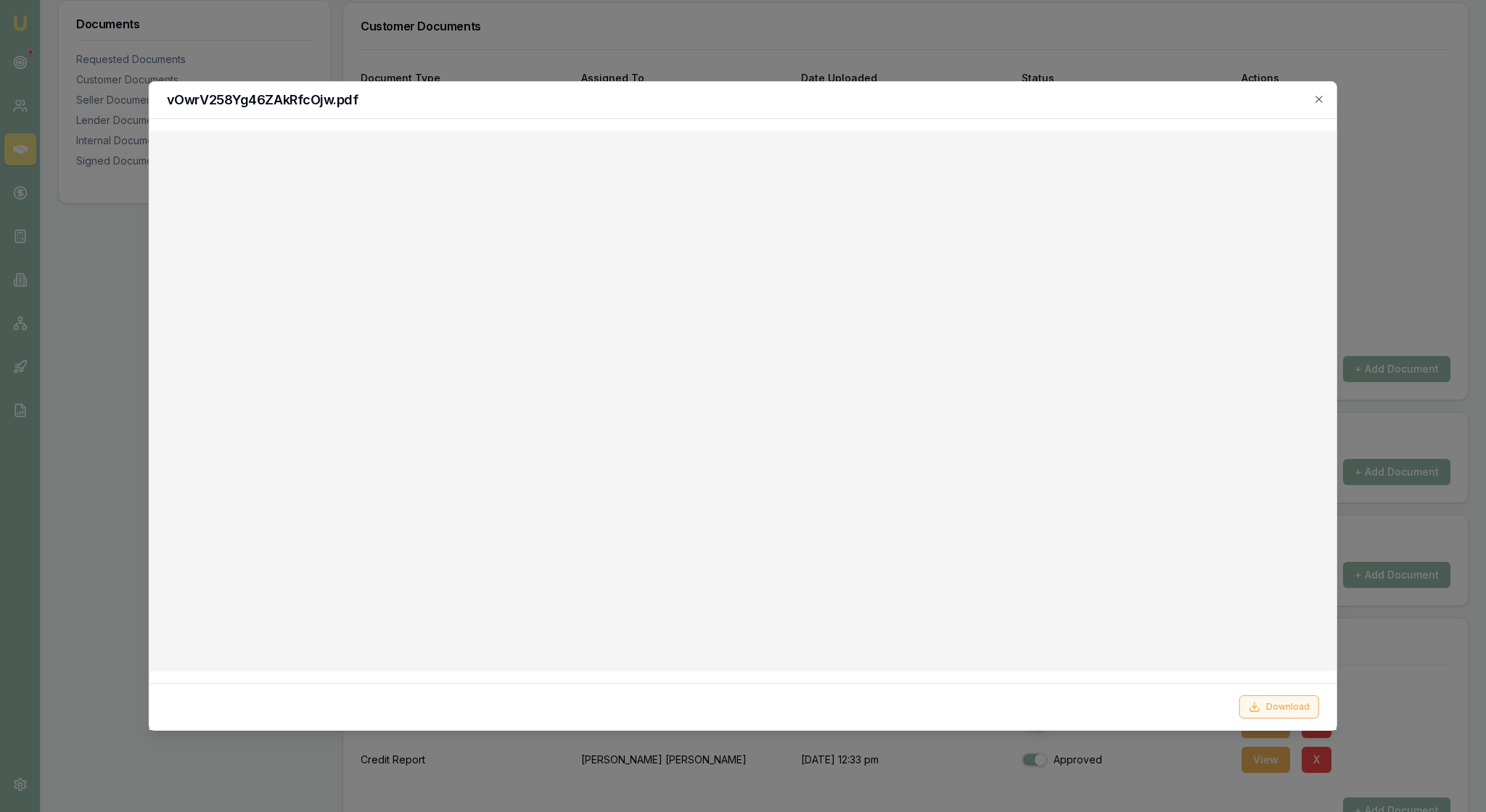
click at [1252, 697] on button "Download" at bounding box center [1279, 707] width 80 height 23
click at [1318, 101] on icon "button" at bounding box center [1318, 99] width 7 height 7
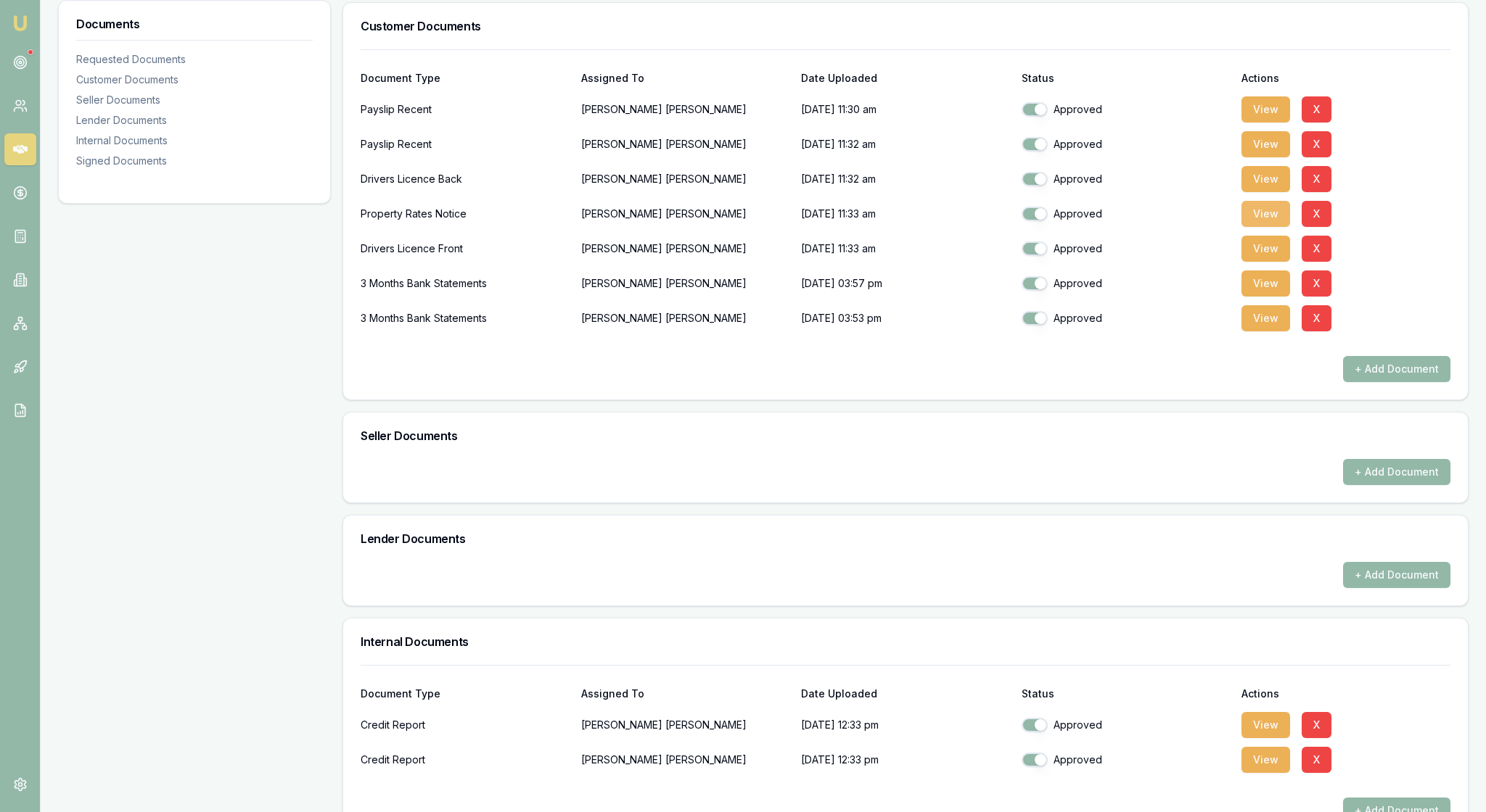
click at [1261, 227] on button "View" at bounding box center [1265, 214] width 49 height 26
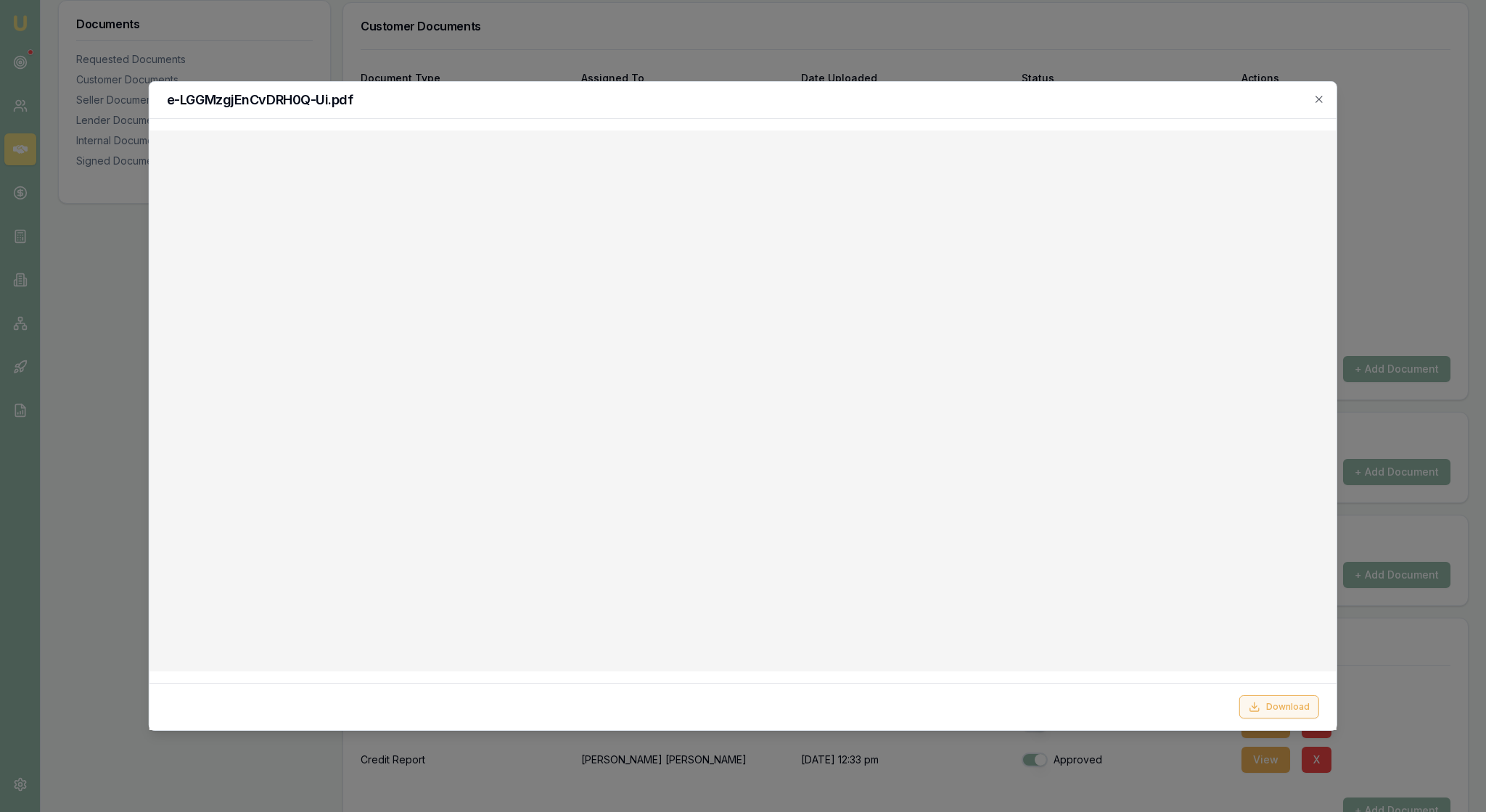
click at [1263, 702] on button "Download" at bounding box center [1279, 707] width 80 height 23
click at [1316, 105] on icon "button" at bounding box center [1319, 99] width 12 height 12
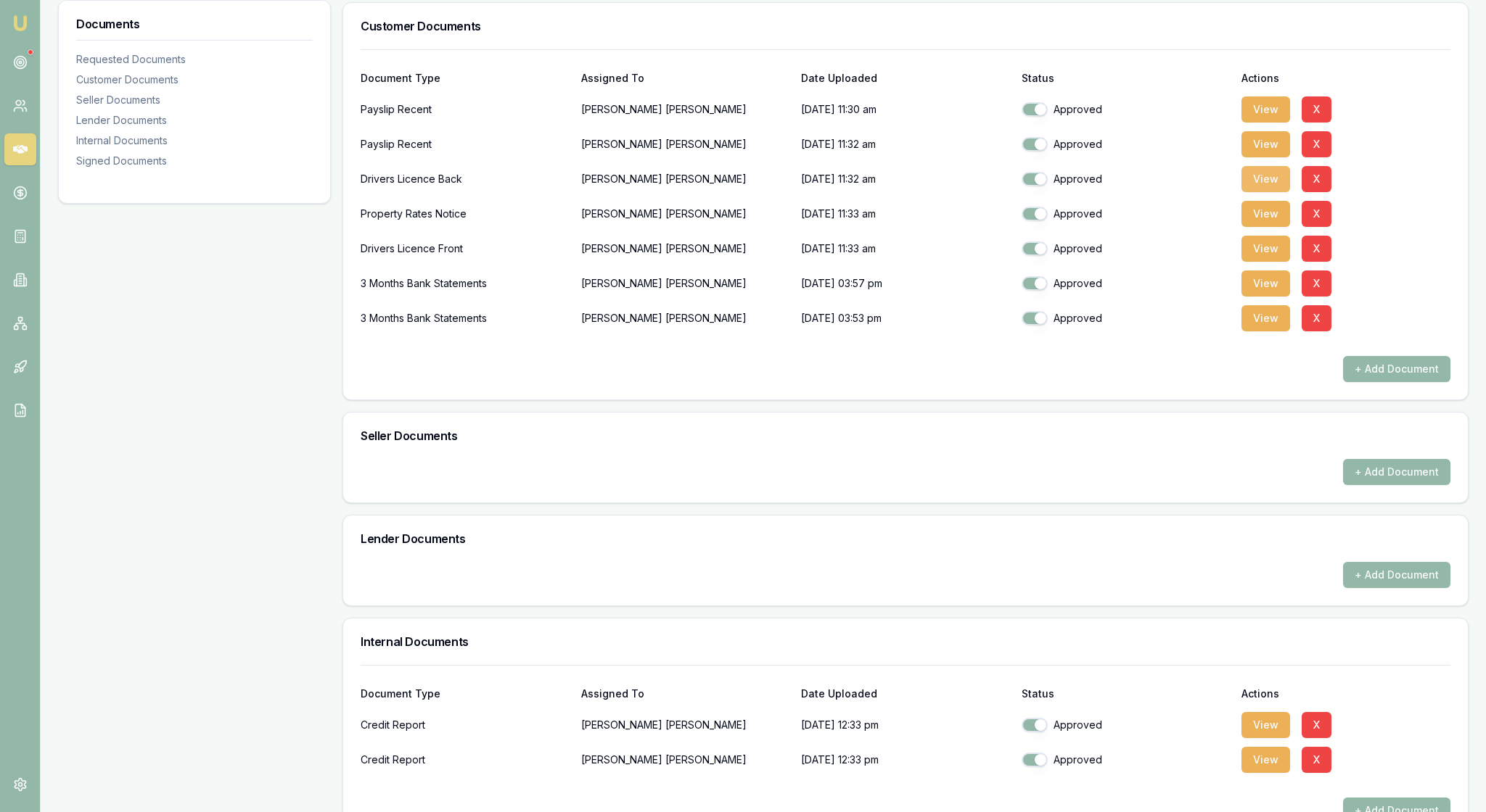
click at [1274, 192] on button "View" at bounding box center [1265, 179] width 49 height 26
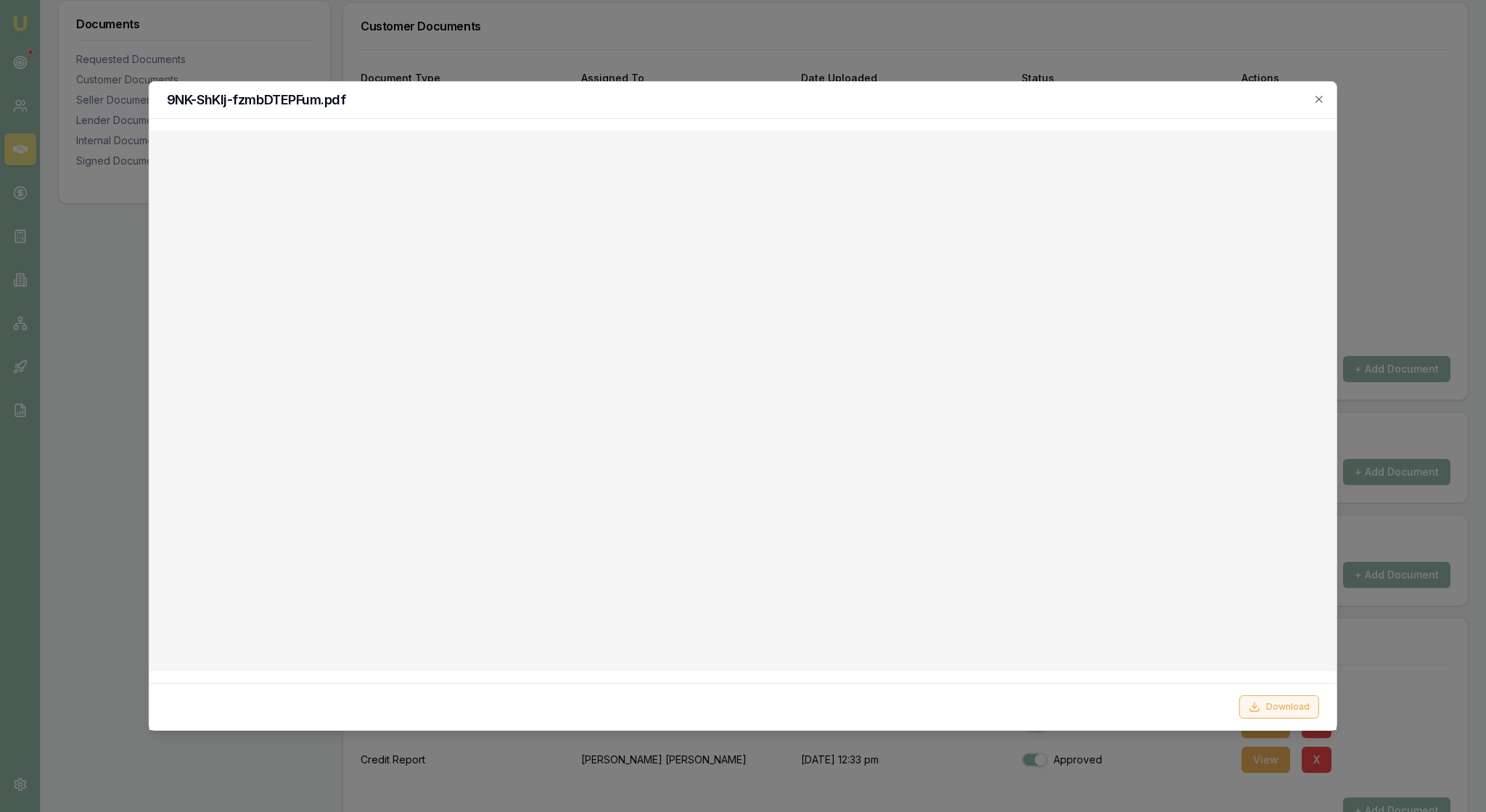
click at [1265, 702] on button "Download" at bounding box center [1279, 707] width 80 height 23
click at [1316, 99] on icon "button" at bounding box center [1319, 99] width 12 height 12
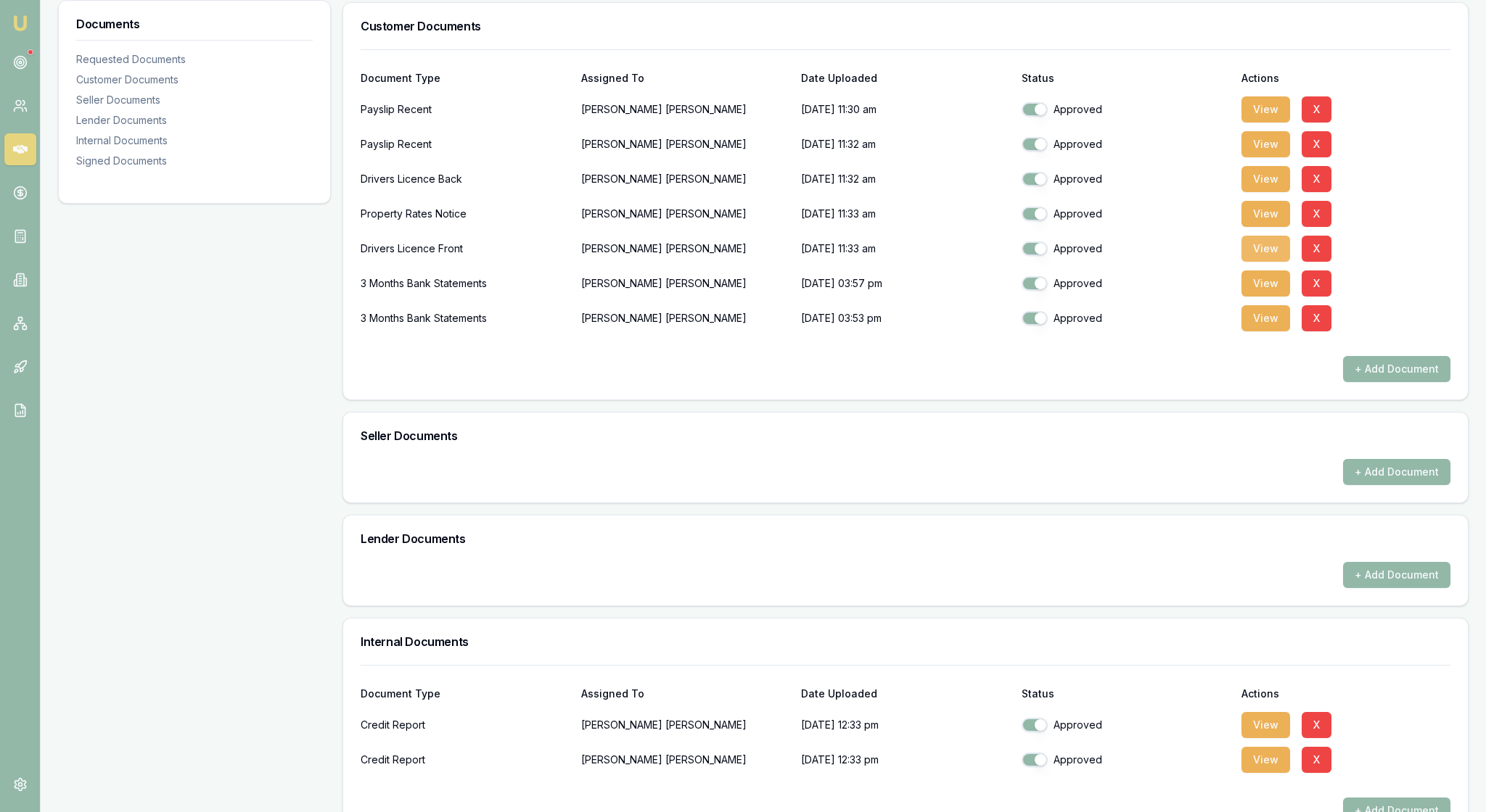
click at [1263, 261] on button "View" at bounding box center [1265, 249] width 49 height 26
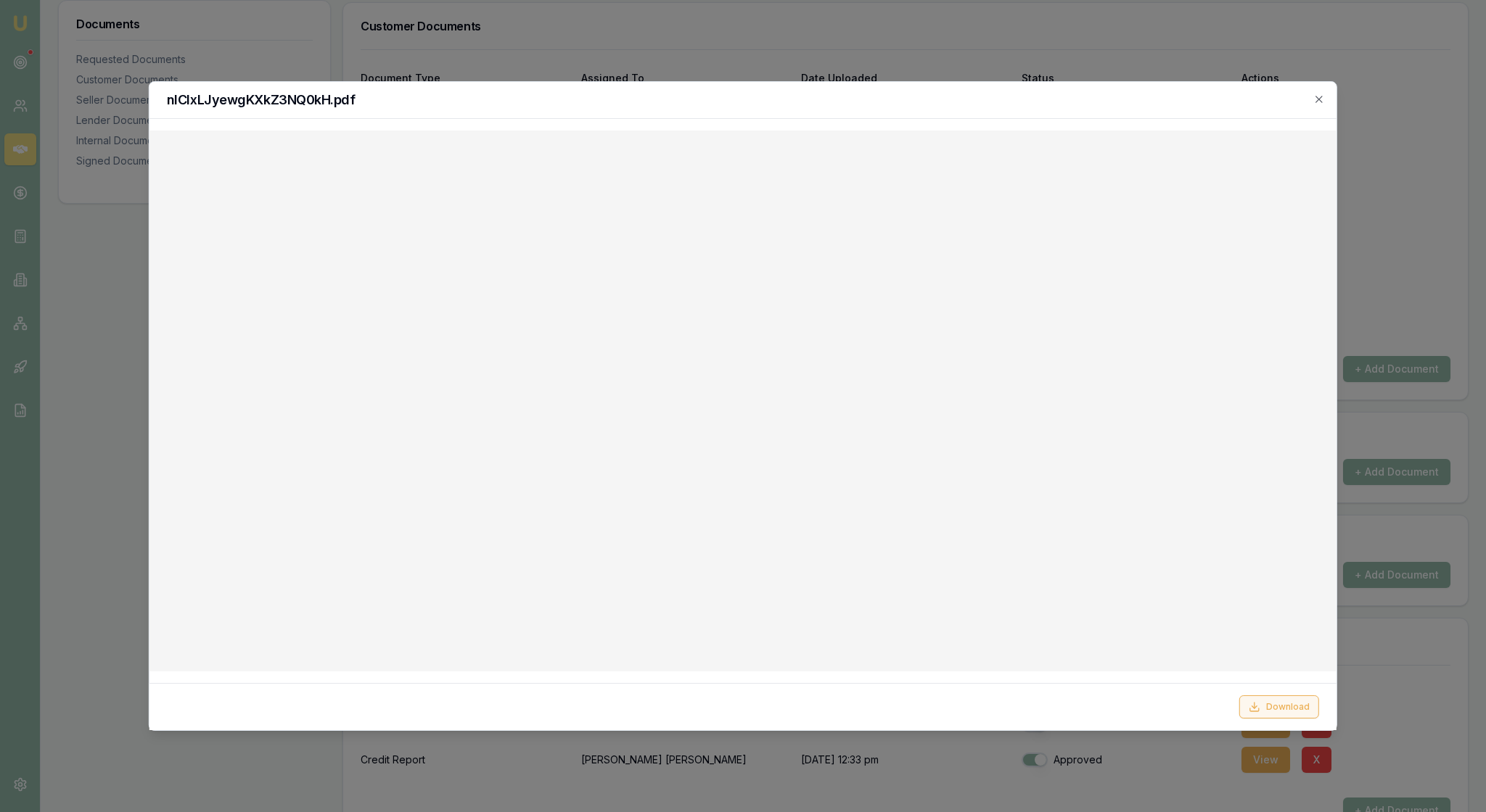
click at [1280, 708] on button "Download" at bounding box center [1279, 707] width 80 height 23
click at [1315, 99] on icon "button" at bounding box center [1319, 99] width 12 height 12
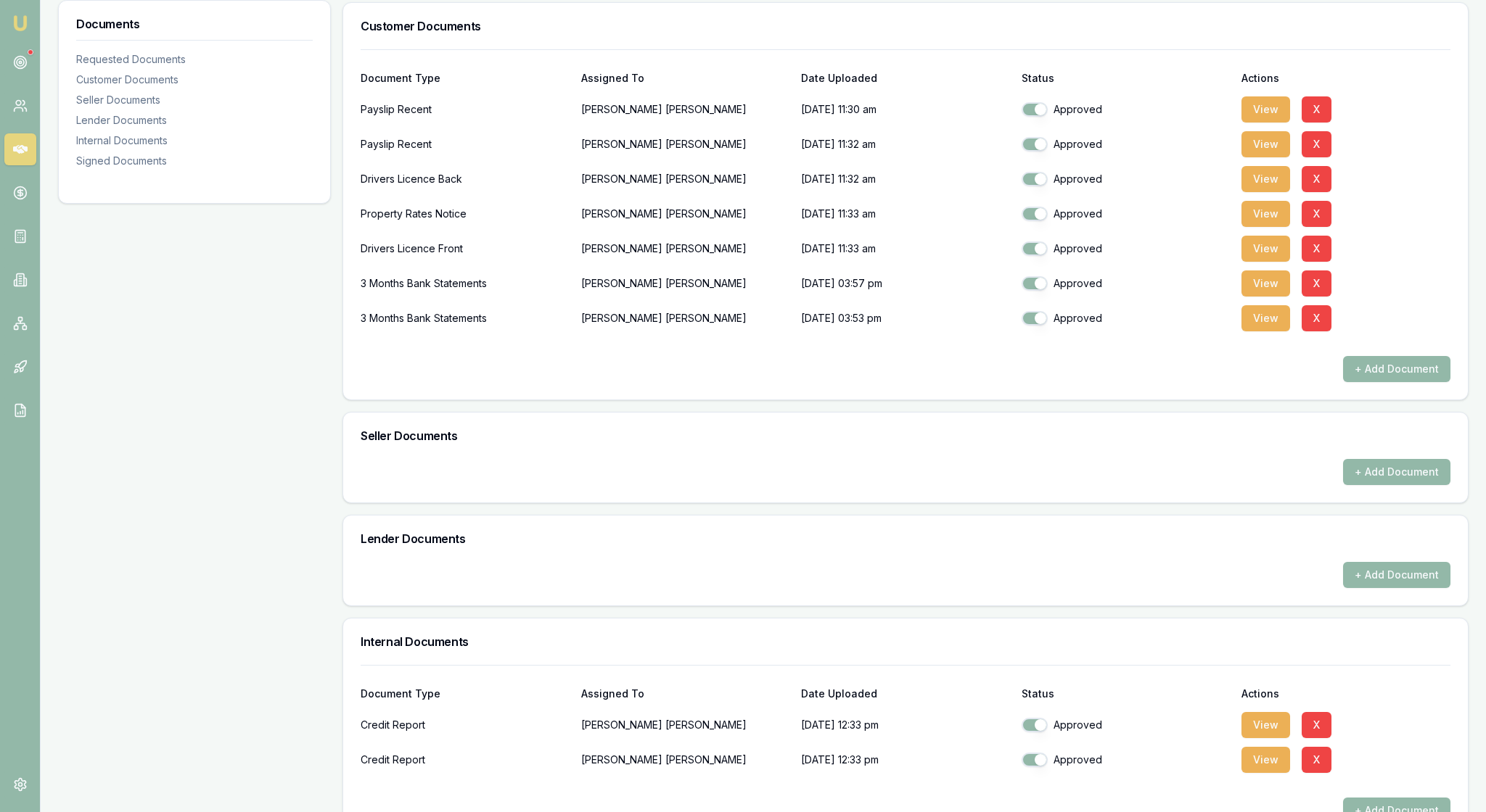
click at [1423, 228] on div "Property Rates Notice [PERSON_NAME] [DATE] 11:33 am Approved View X" at bounding box center [905, 211] width 1089 height 35
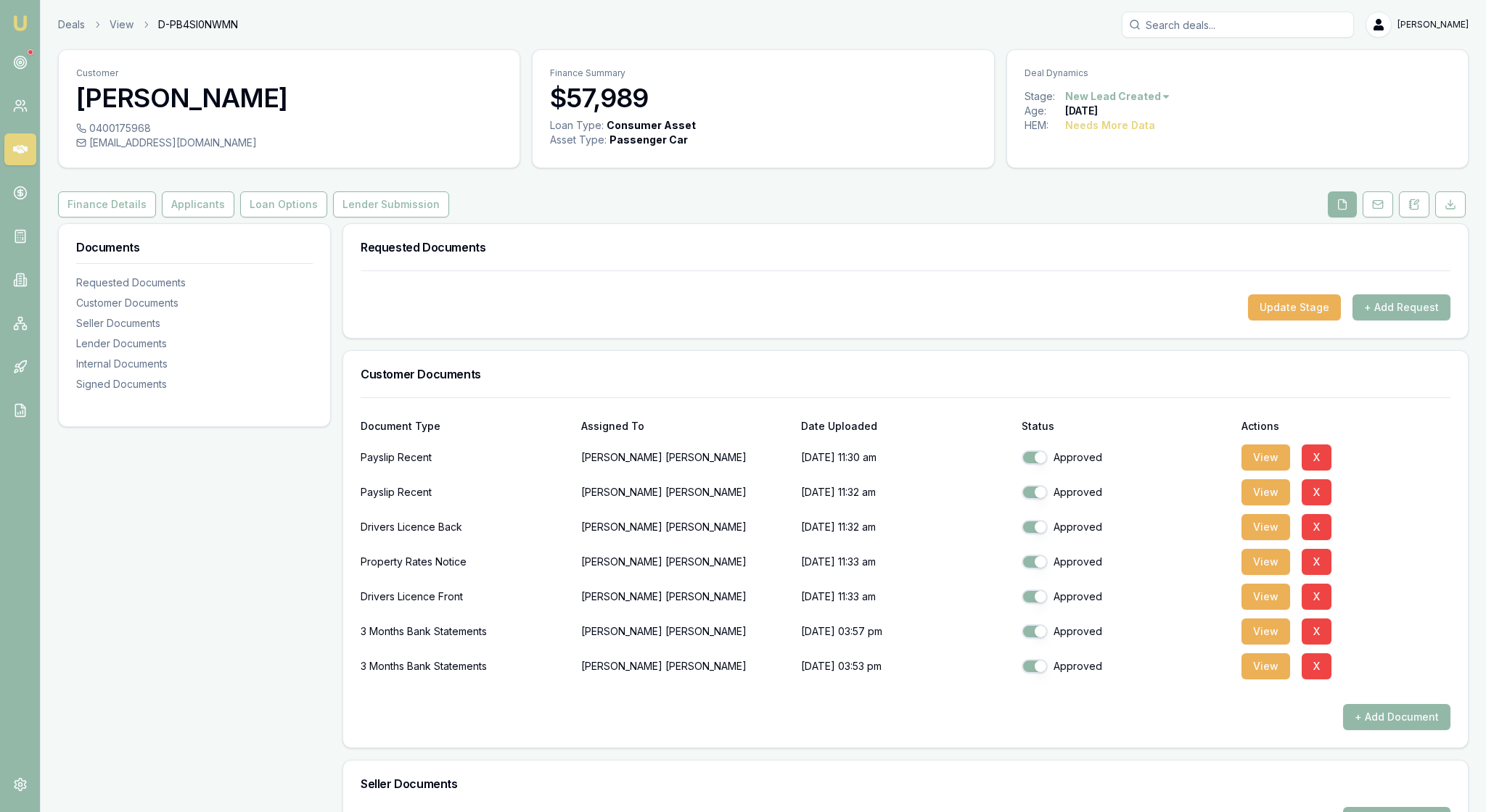
scroll to position [0, 0]
click at [232, 218] on button "Applicants" at bounding box center [197, 204] width 73 height 26
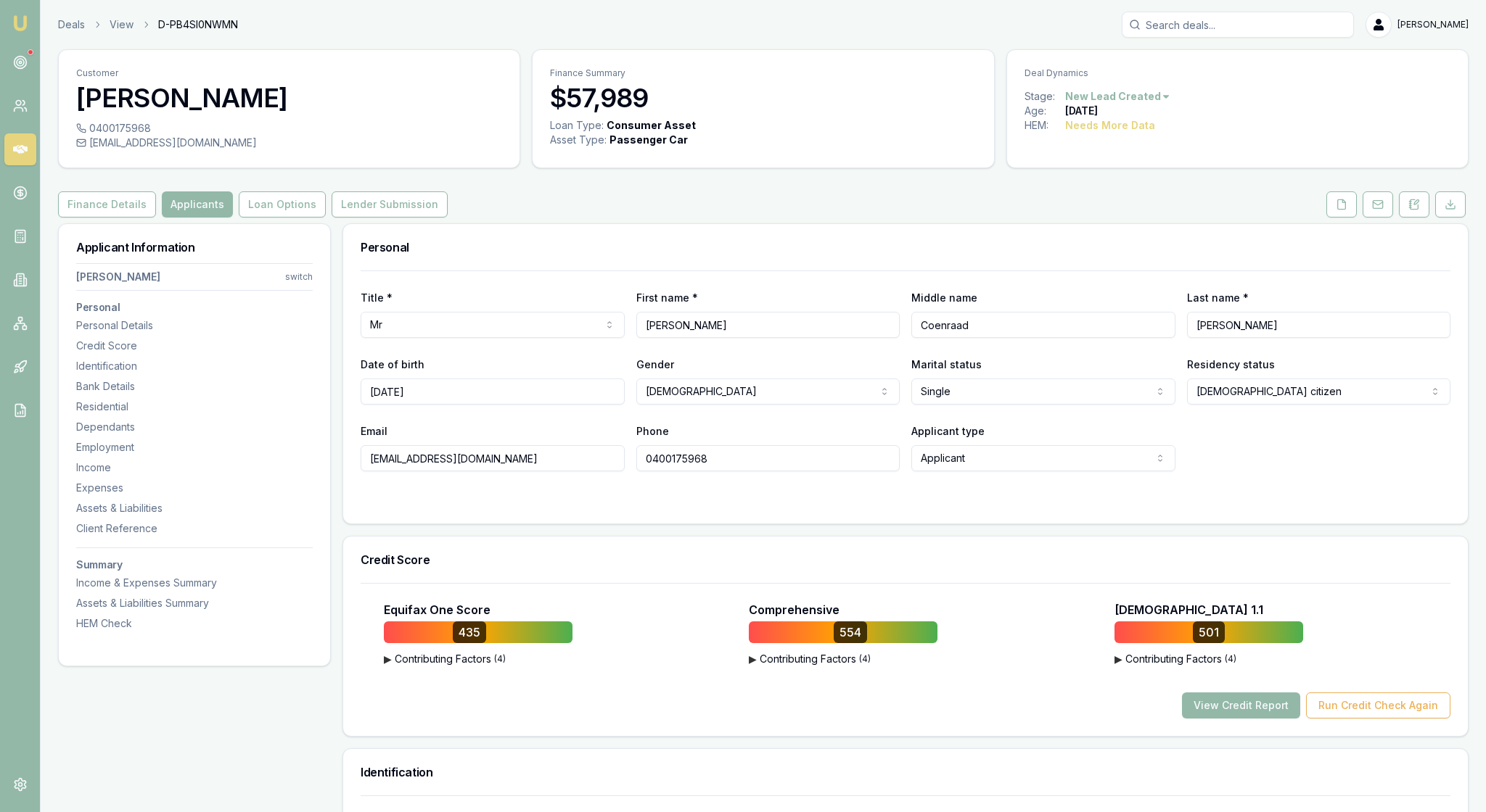
click at [583, 524] on div "Title * Mr Mr Mrs Miss Ms Dr Prof First name * [PERSON_NAME] Middle name [PERSO…" at bounding box center [905, 396] width 1124 height 254
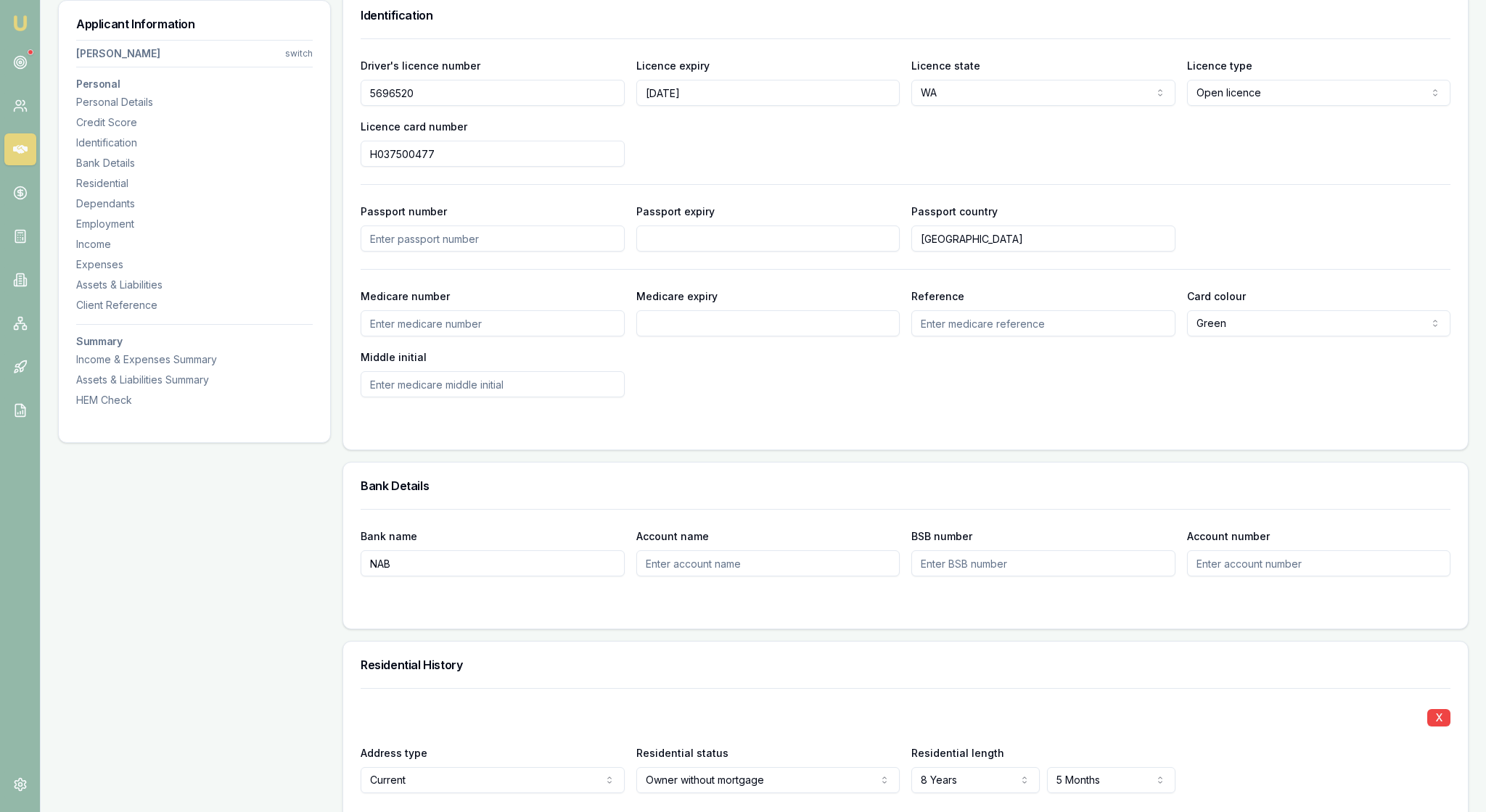
scroll to position [799, 0]
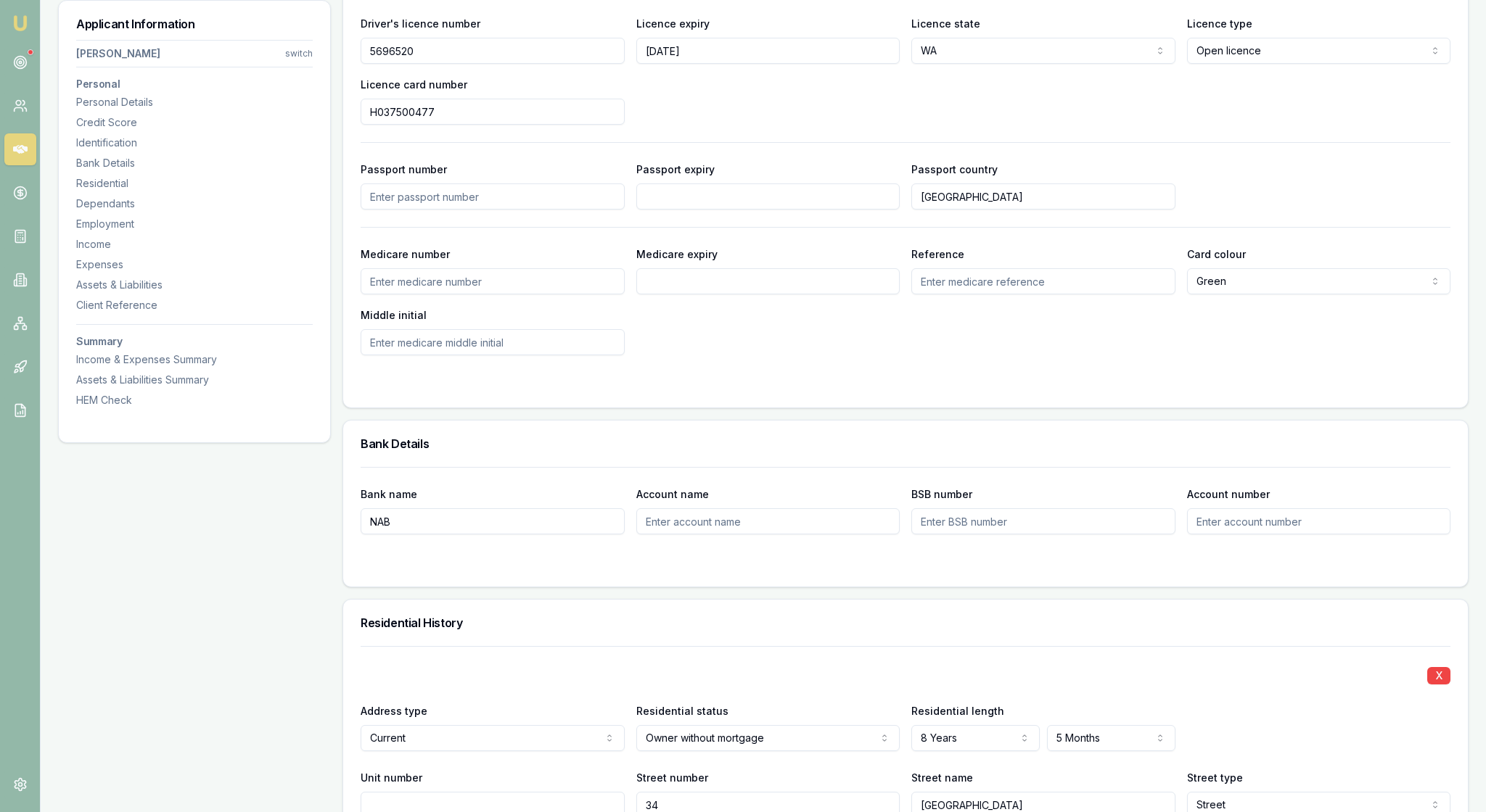
drag, startPoint x: 447, startPoint y: 159, endPoint x: 365, endPoint y: 155, distance: 82.1
click at [365, 155] on div "Driver's licence number [DRIVERS_LICENSE_NUMBER] Licence expiry [DATE] Licence …" at bounding box center [905, 201] width 1124 height 411
drag, startPoint x: 476, startPoint y: 221, endPoint x: 345, endPoint y: 223, distance: 131.0
click at [913, 236] on div "Driver's licence number [DRIVERS_LICENSE_NUMBER] Licence expiry [DATE] Licence …" at bounding box center [905, 175] width 1089 height 358
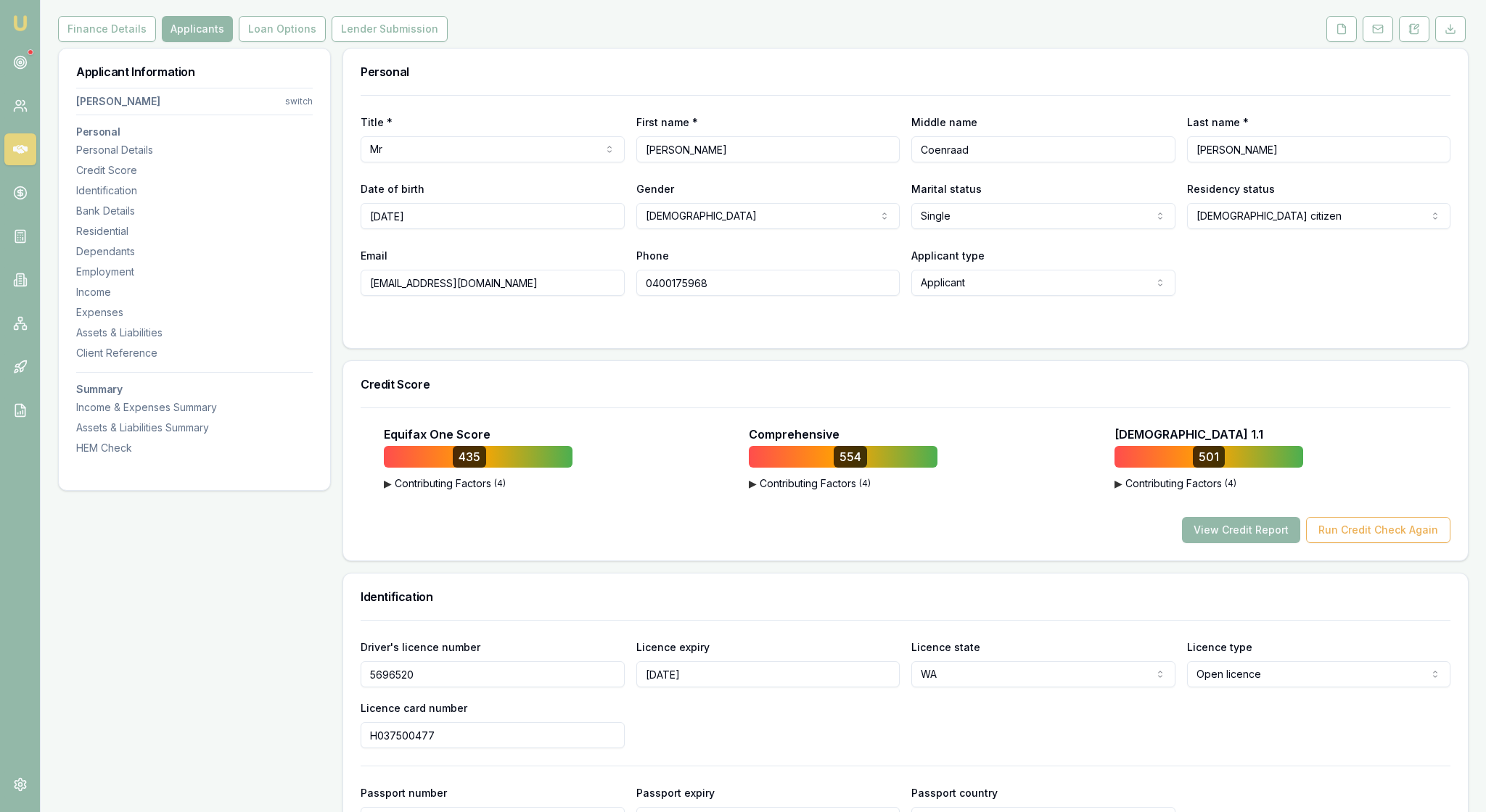
scroll to position [83, 0]
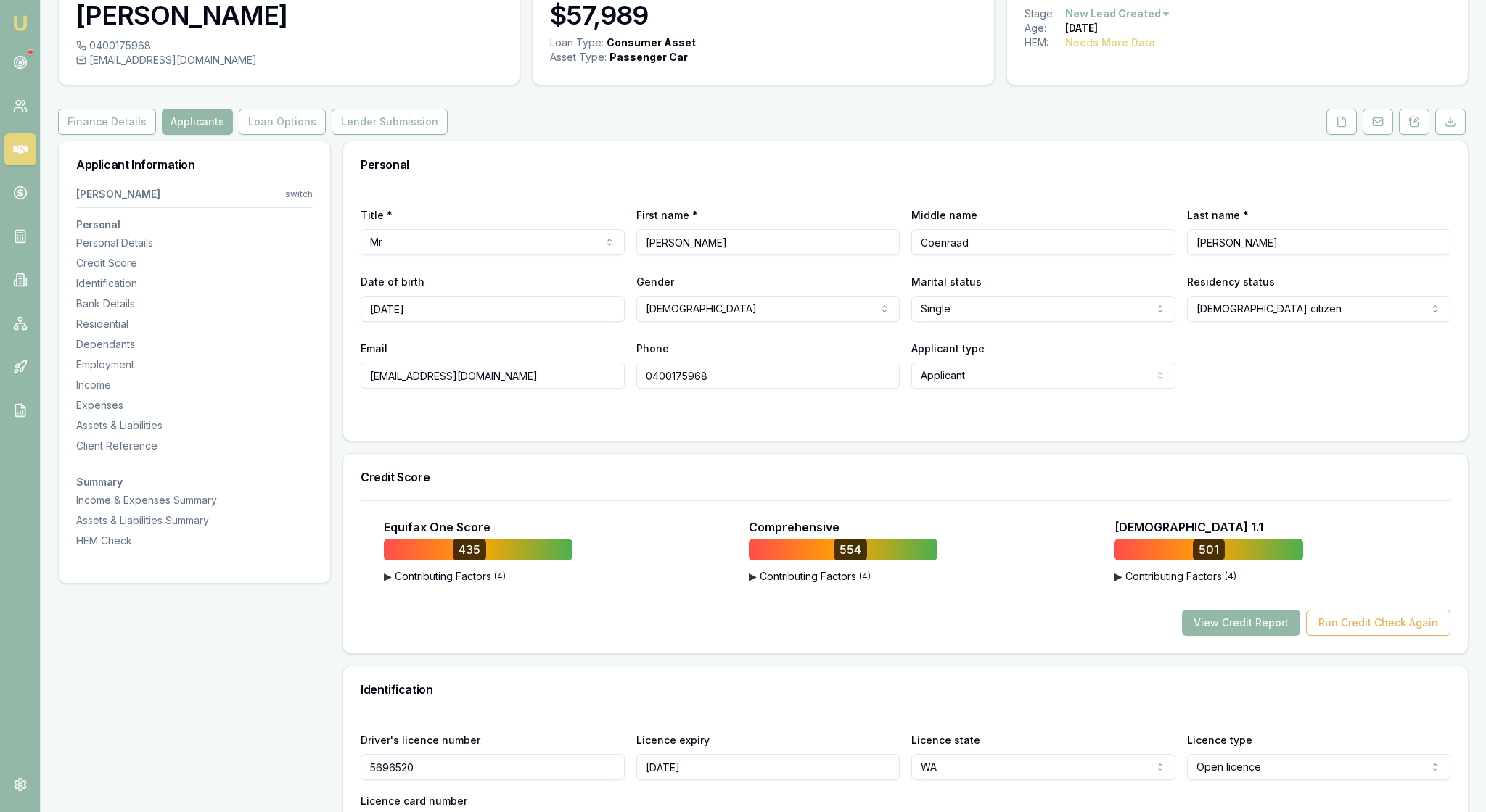
drag, startPoint x: 992, startPoint y: 285, endPoint x: 904, endPoint y: 283, distance: 88.0
click at [875, 423] on form "Title * Mr Mr Mrs Miss Ms Dr Prof First name * [PERSON_NAME] Middle name [PERSO…" at bounding box center [905, 305] width 1089 height 236
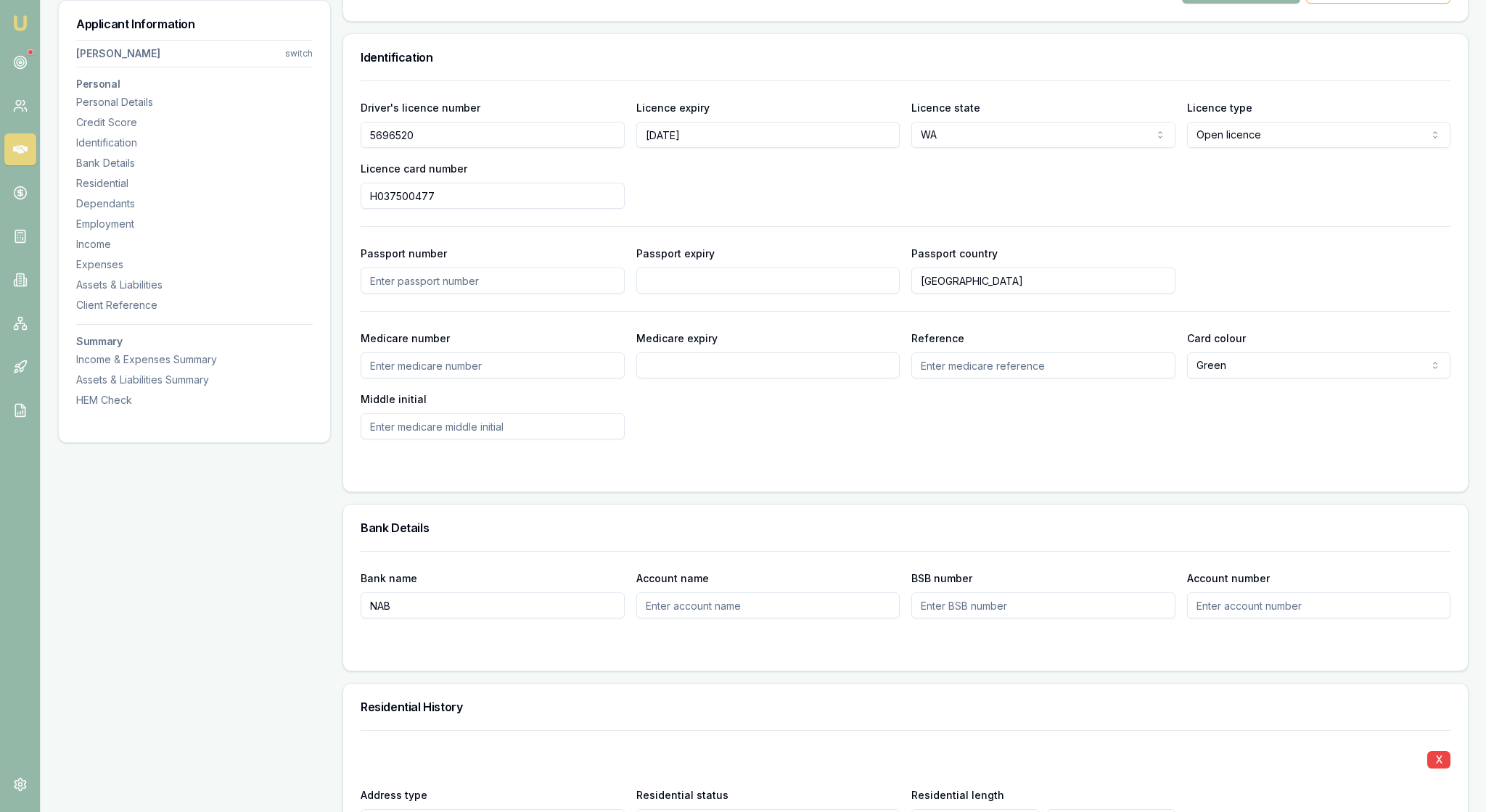
scroll to position [747, 0]
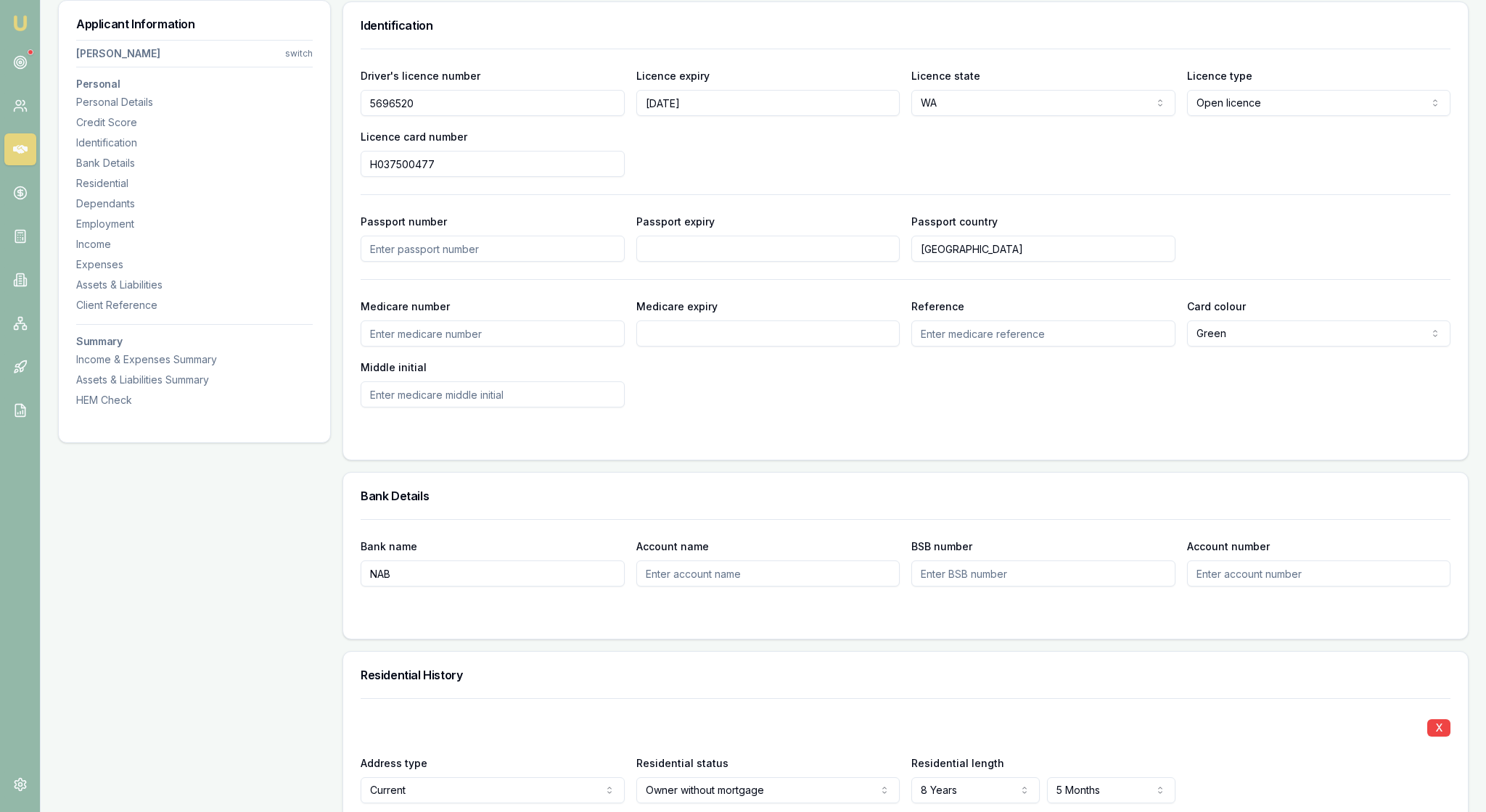
drag, startPoint x: 442, startPoint y: 204, endPoint x: 365, endPoint y: 204, distance: 77.0
click at [364, 204] on div "Driver's licence number [DRIVERS_LICENSE_NUMBER] Licence expiry [DATE] Licence …" at bounding box center [905, 254] width 1124 height 411
drag, startPoint x: 480, startPoint y: 274, endPoint x: 363, endPoint y: 273, distance: 117.0
click at [363, 273] on div "Driver's licence number [DRIVERS_LICENSE_NUMBER] Licence expiry [DATE] Licence …" at bounding box center [905, 254] width 1124 height 411
click at [1057, 293] on div "Driver's licence number [DRIVERS_LICENSE_NUMBER] Licence expiry [DATE] Licence …" at bounding box center [905, 227] width 1089 height 358
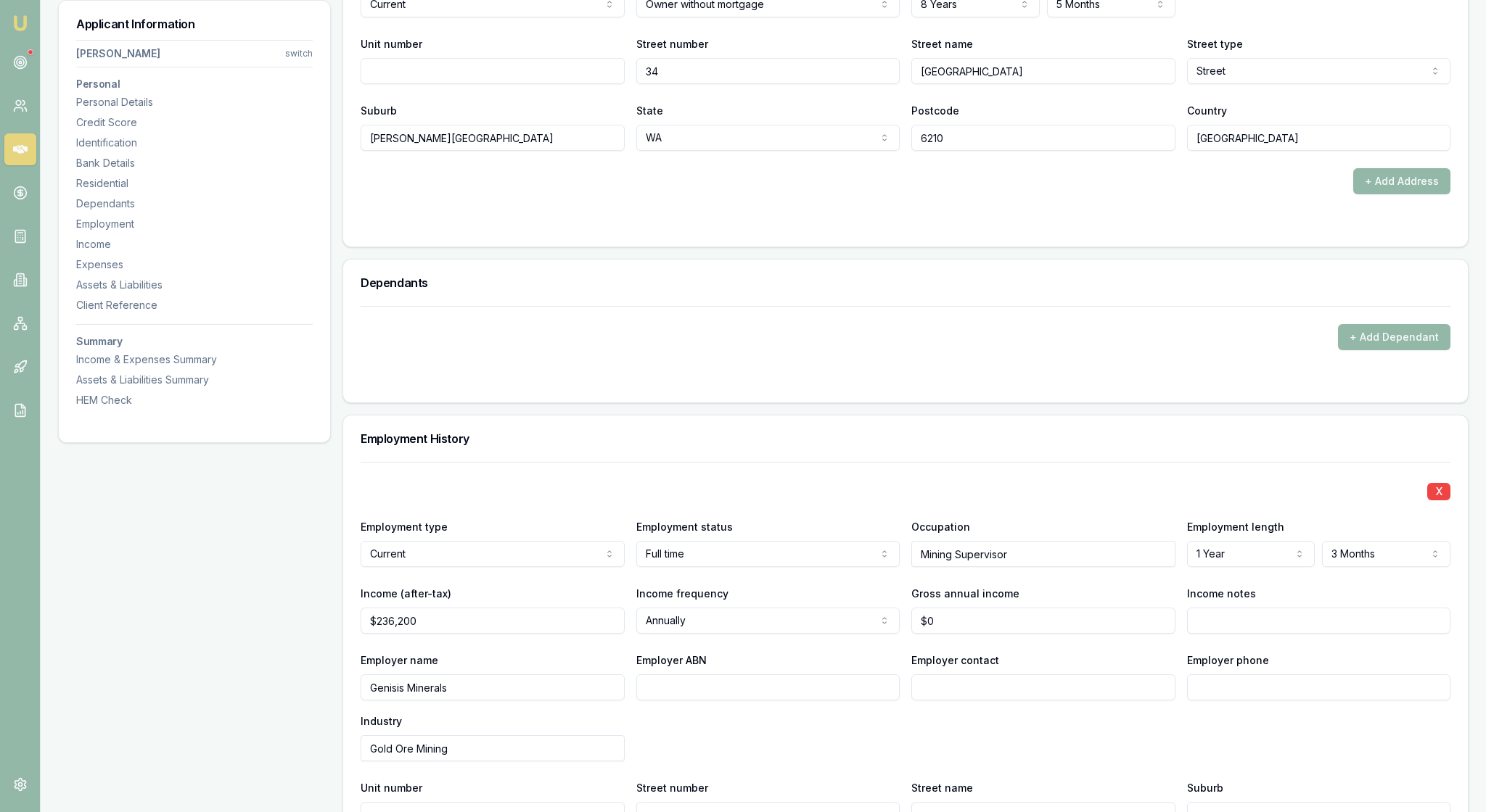
scroll to position [1531, 0]
click at [778, 196] on div "+ Add Address" at bounding box center [905, 183] width 1089 height 26
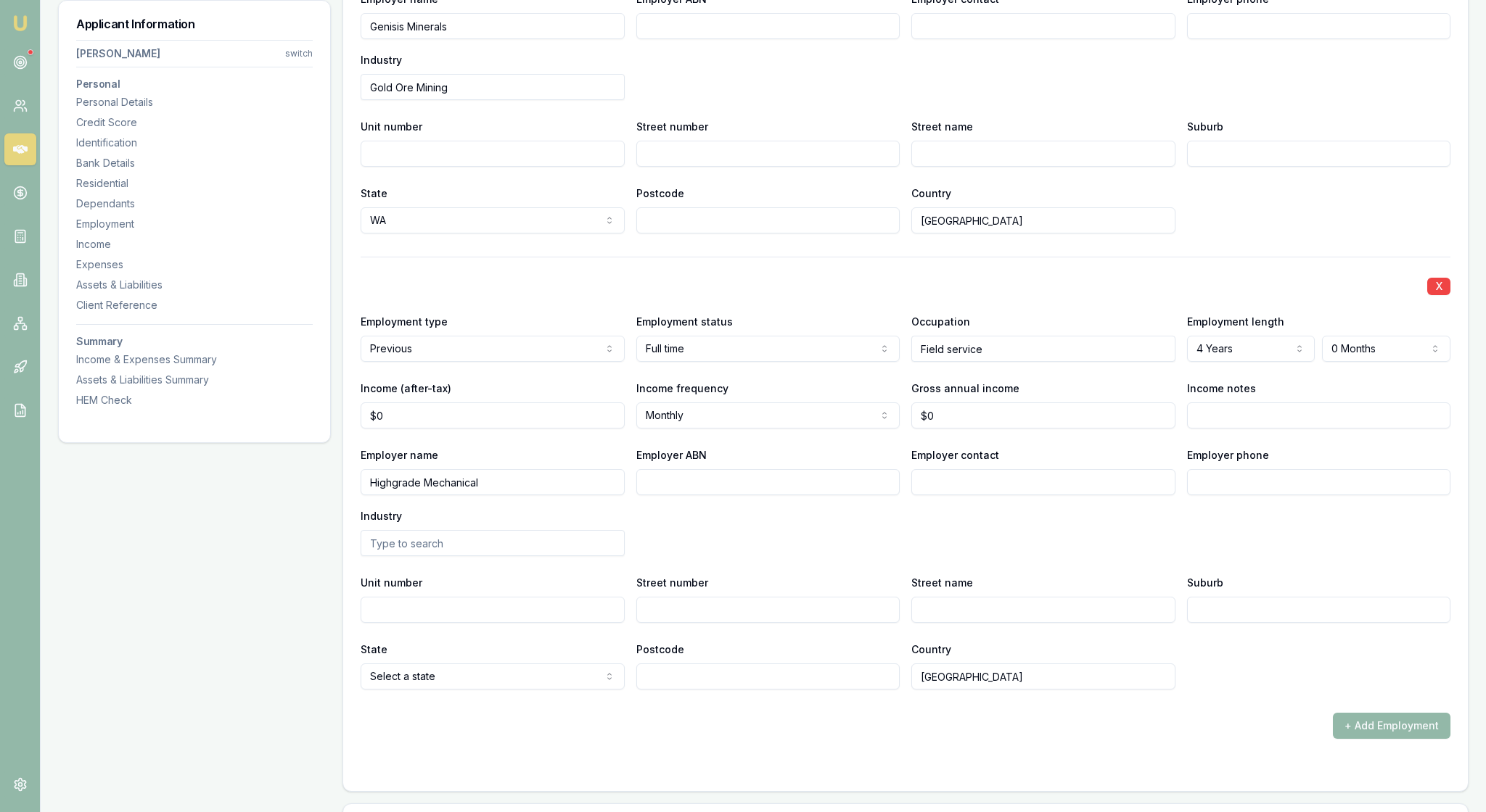
scroll to position [2197, 0]
drag, startPoint x: 498, startPoint y: 297, endPoint x: 342, endPoint y: 296, distance: 156.0
click at [751, 254] on div at bounding box center [905, 254] width 1089 height 1
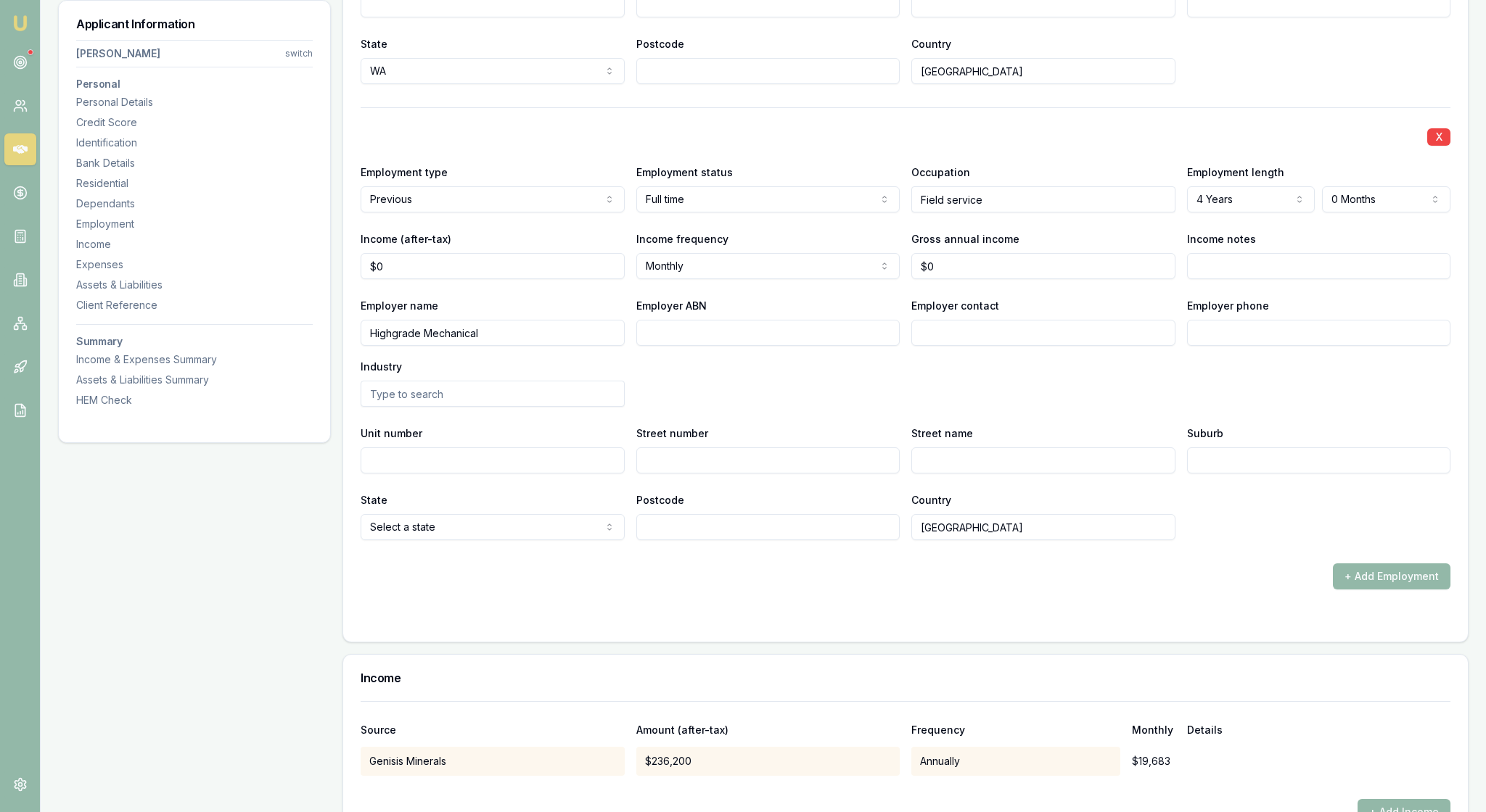
scroll to position [2510, 0]
